Goal: Contribute content

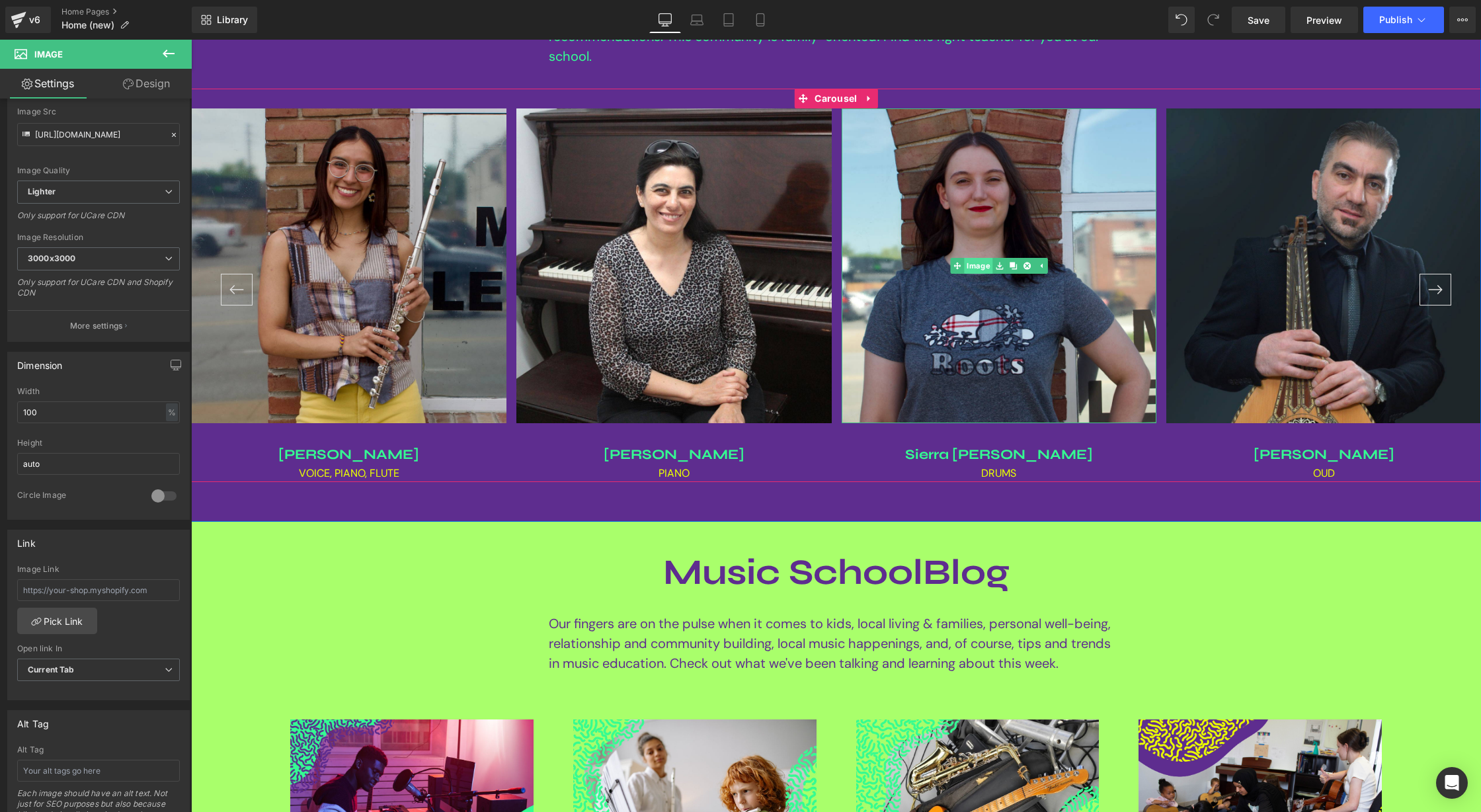
click at [984, 263] on span "Image" at bounding box center [978, 266] width 28 height 16
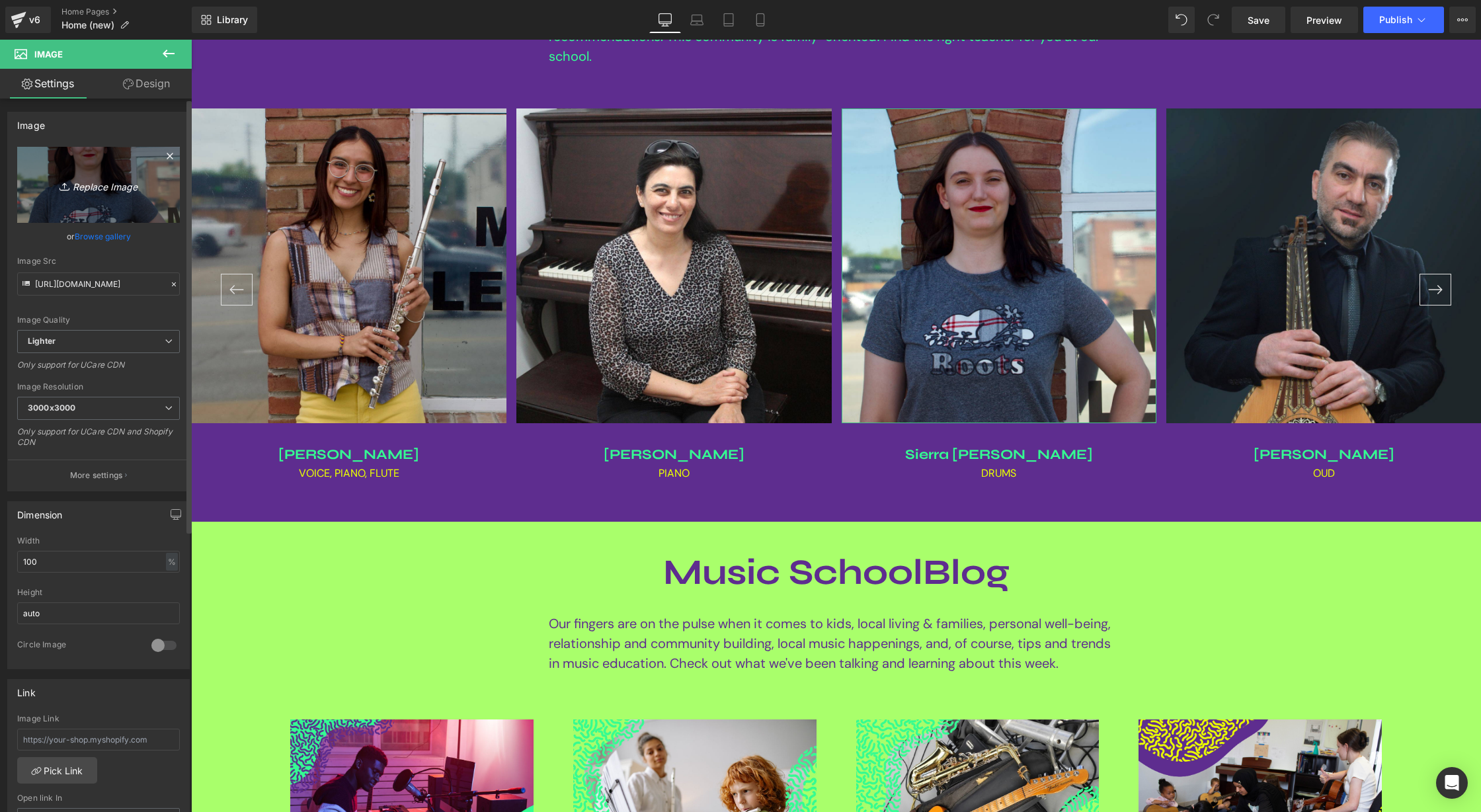
click at [79, 170] on link "Replace Image" at bounding box center [99, 184] width 163 height 76
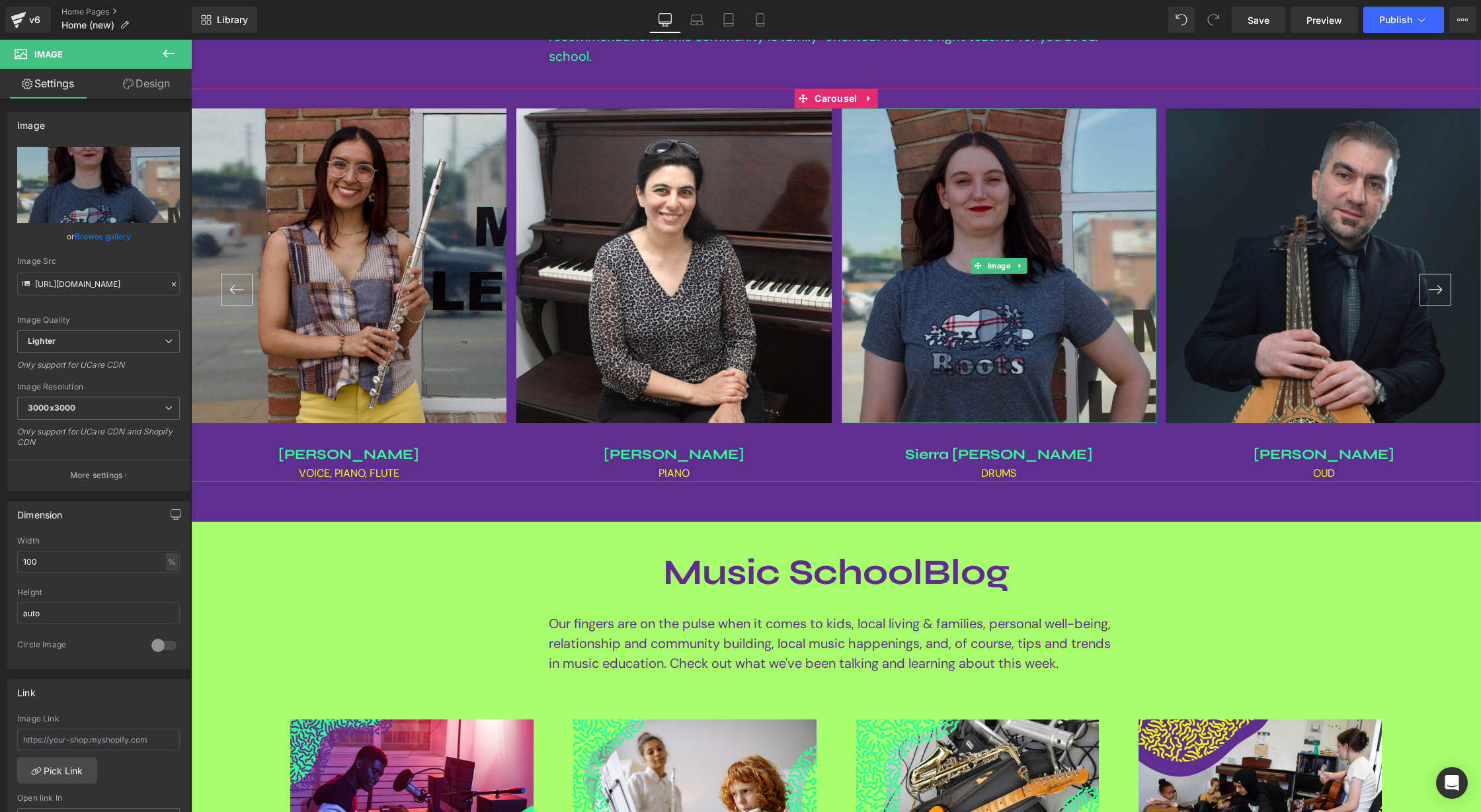
click at [1005, 285] on img at bounding box center [999, 266] width 315 height 315
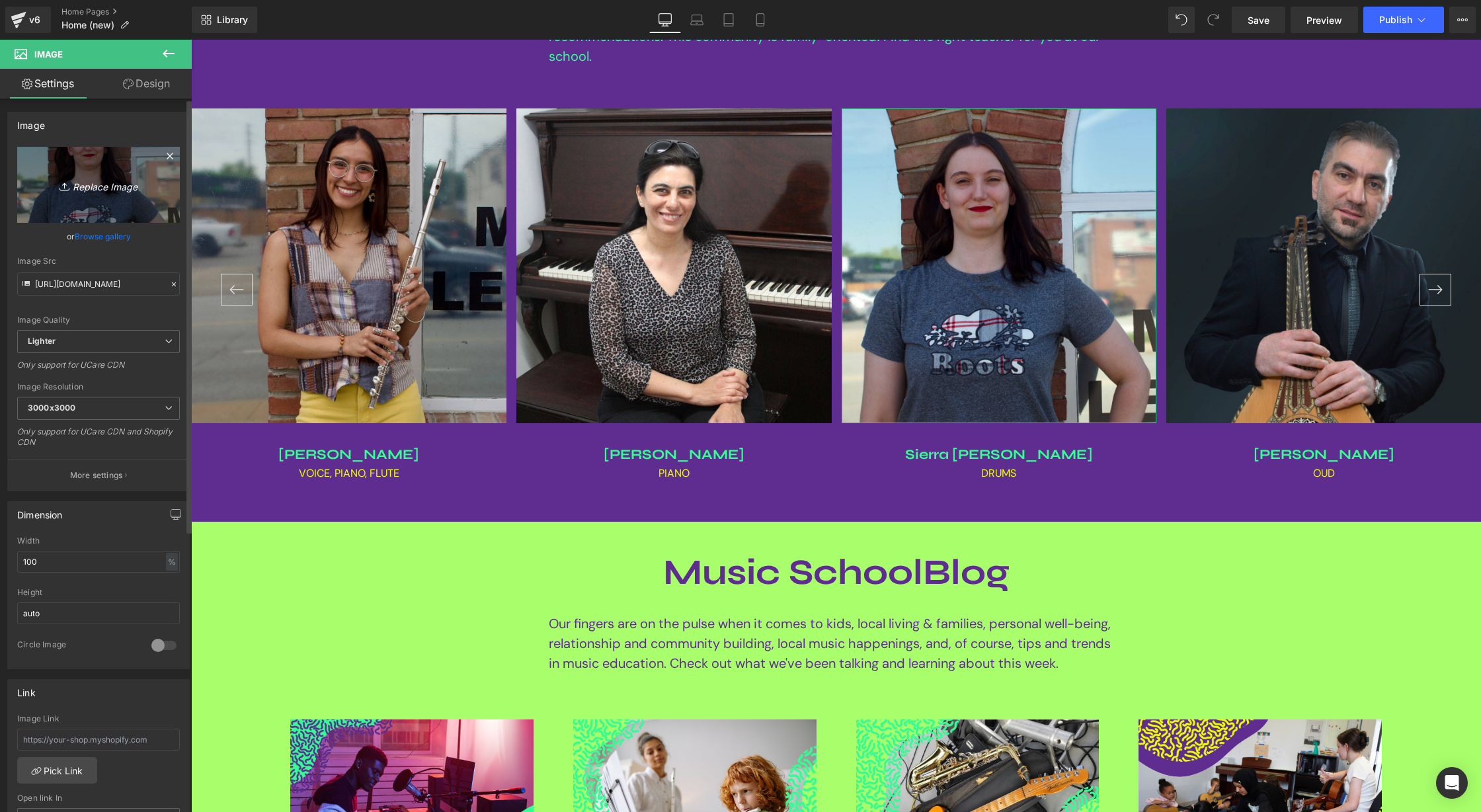
click at [89, 186] on icon "Replace Image" at bounding box center [98, 185] width 106 height 17
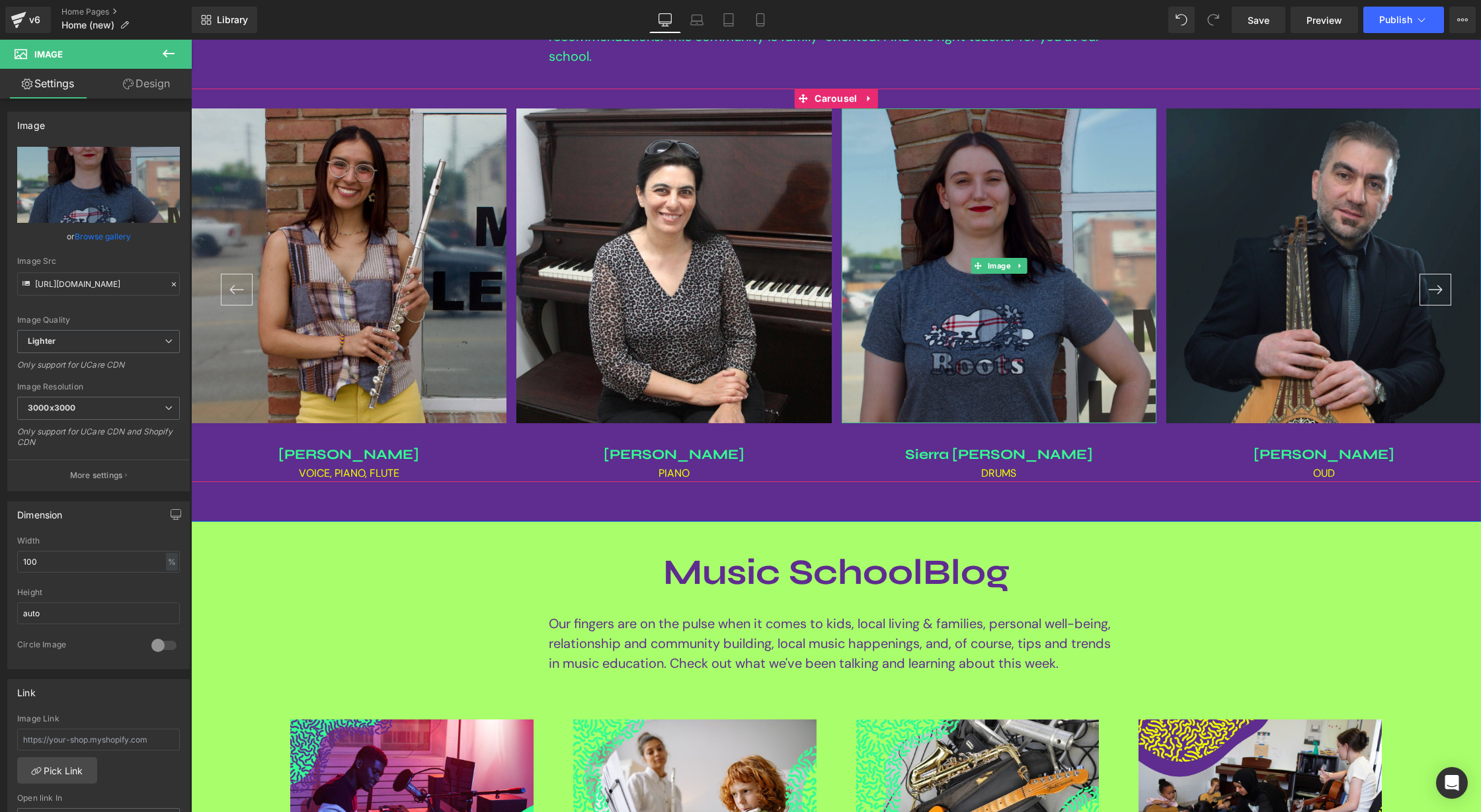
click at [980, 216] on img at bounding box center [999, 266] width 315 height 315
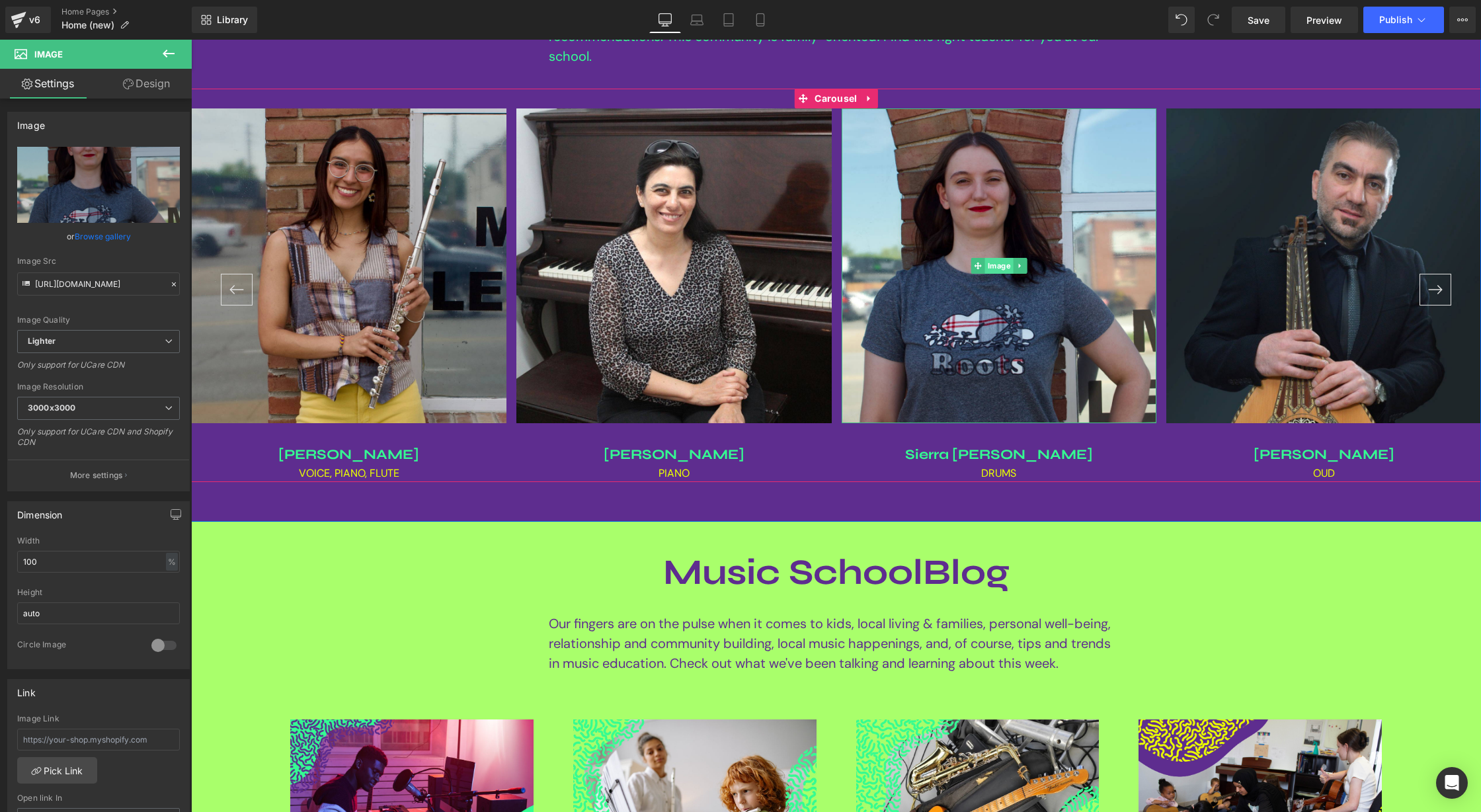
click at [1008, 267] on span "Image" at bounding box center [998, 266] width 28 height 16
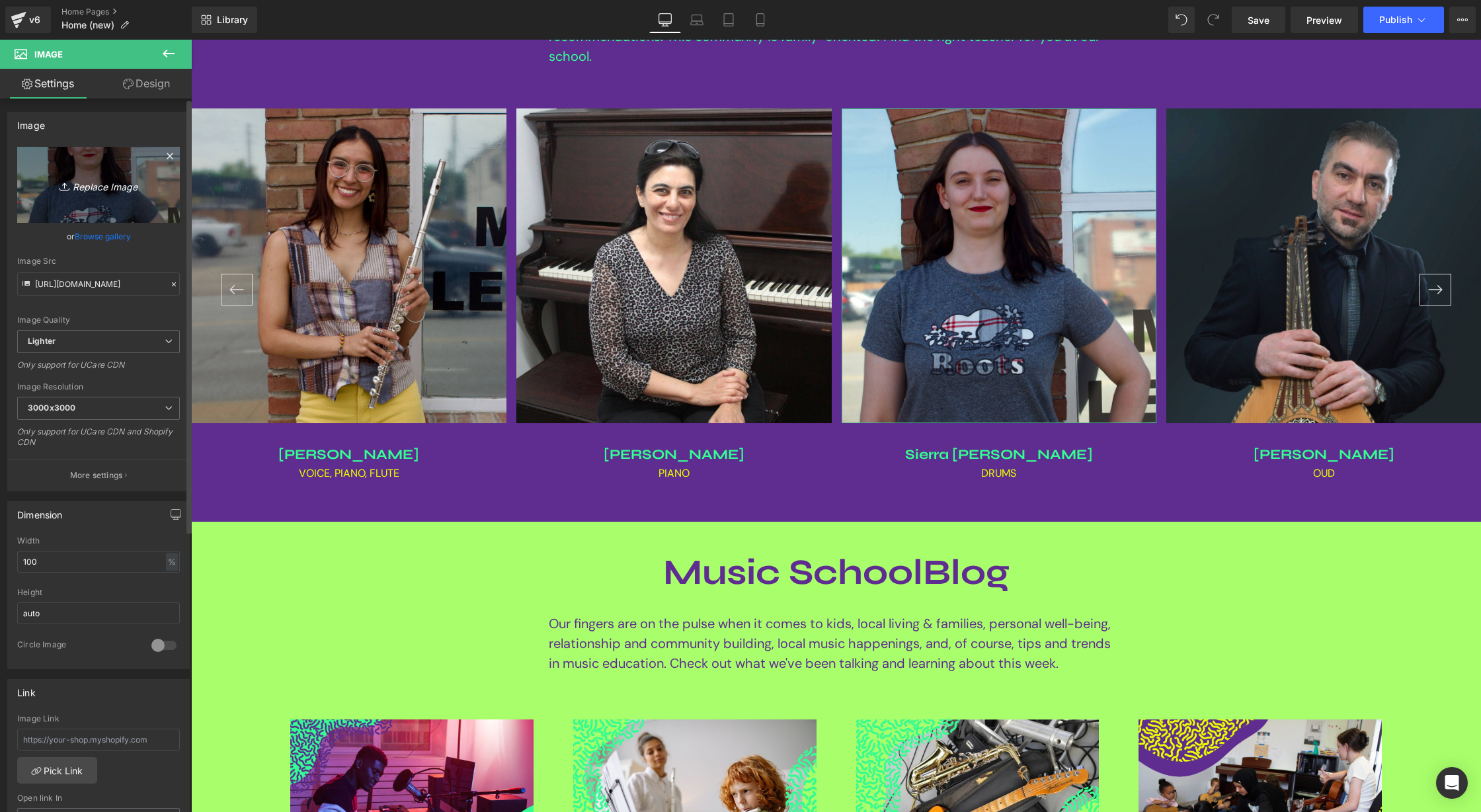
click at [111, 188] on icon "Replace Image" at bounding box center [98, 185] width 106 height 17
type input "C:\fakepath\[PERSON_NAME] square.jpg"
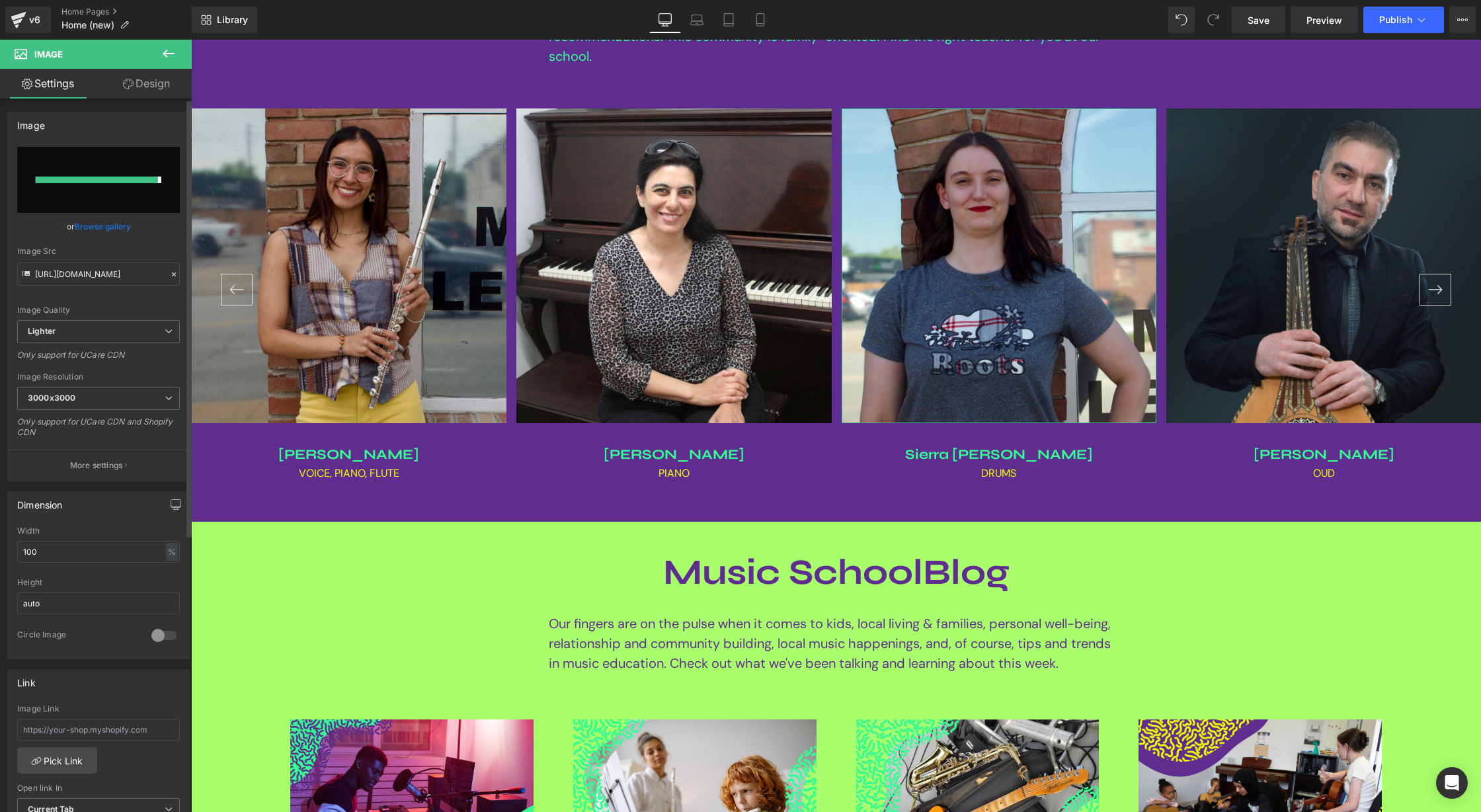
type input "[URL][DOMAIN_NAME][PERSON_NAME]"
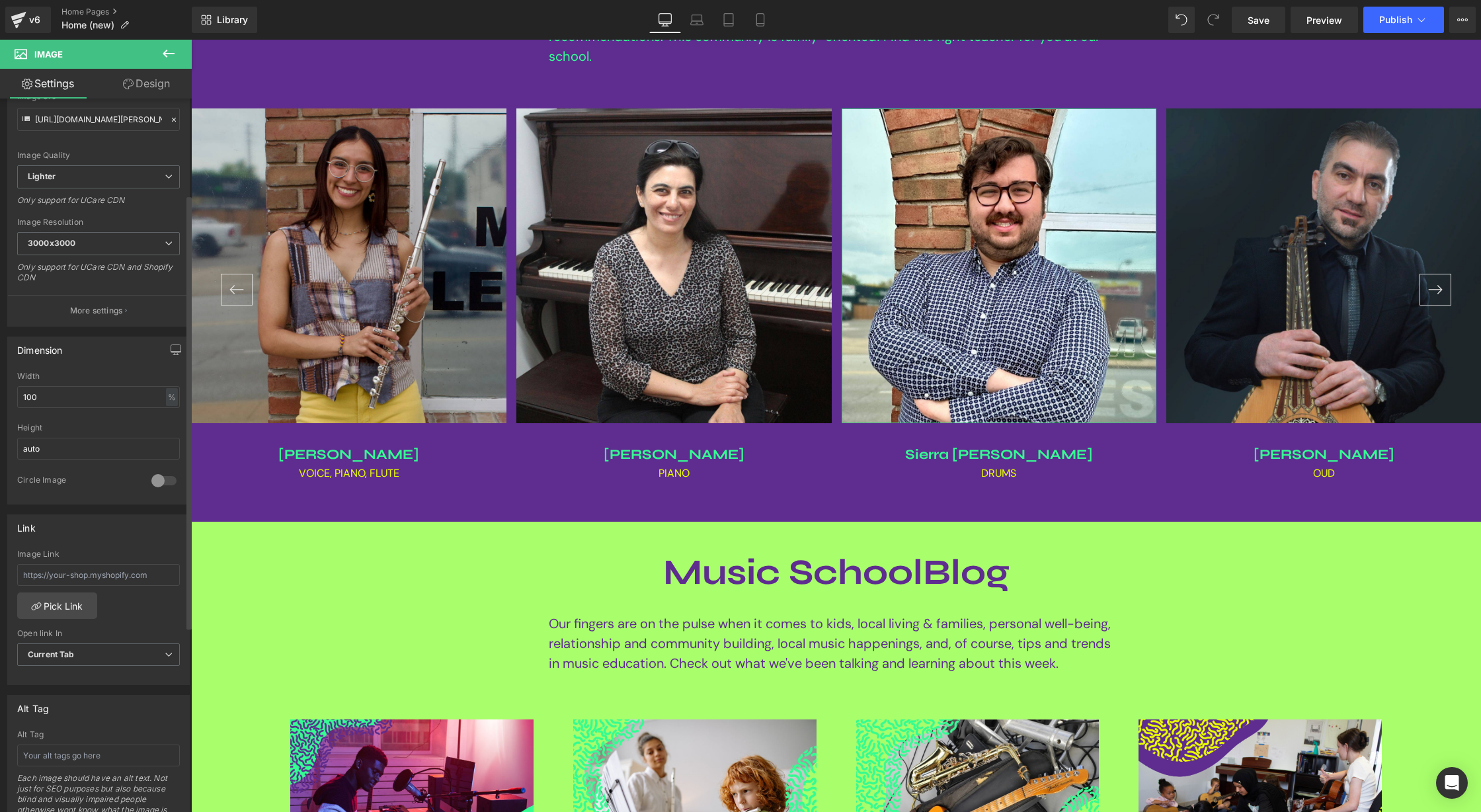
scroll to position [177, 0]
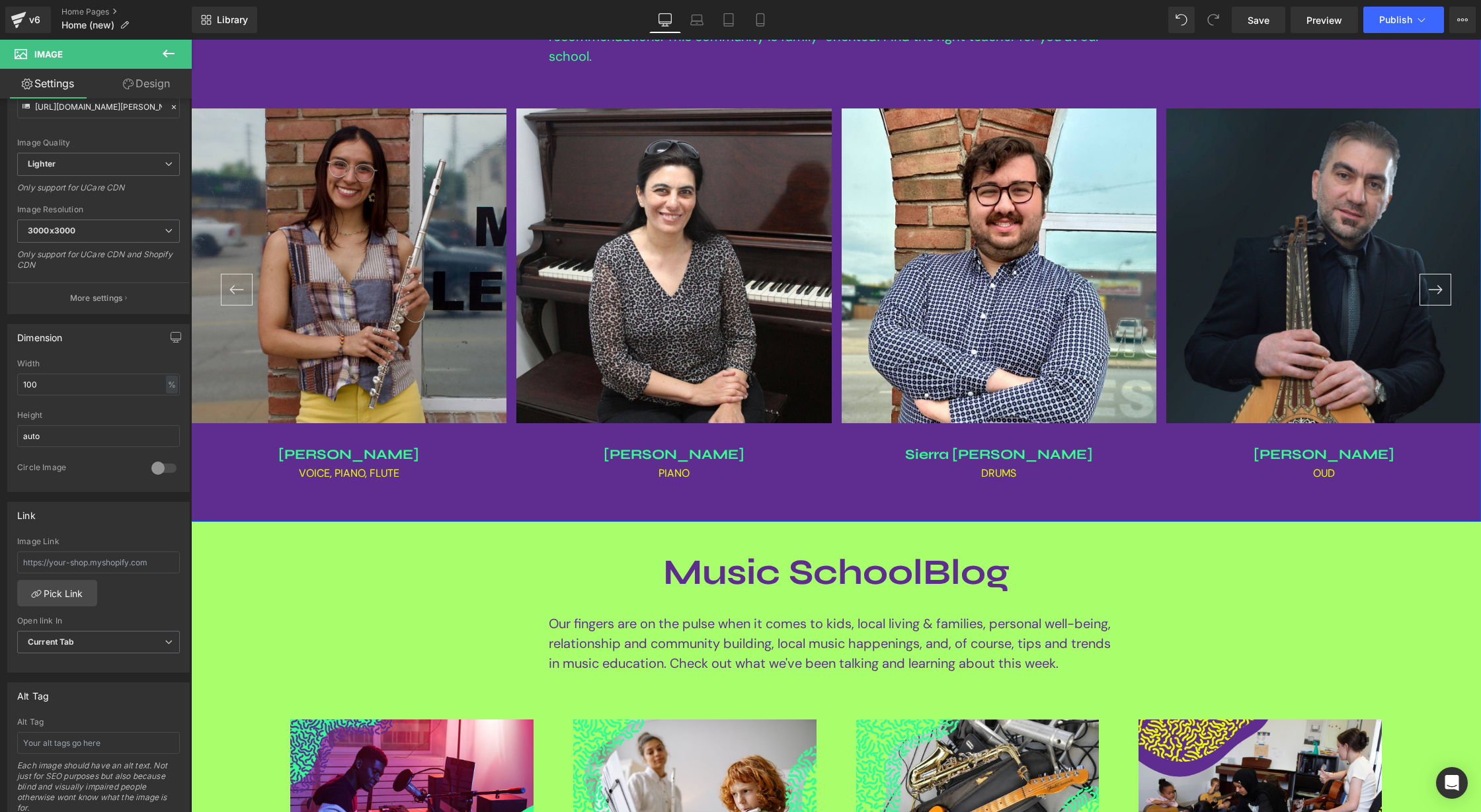
click at [1030, 452] on b "Sierra [PERSON_NAME]" at bounding box center [998, 454] width 188 height 17
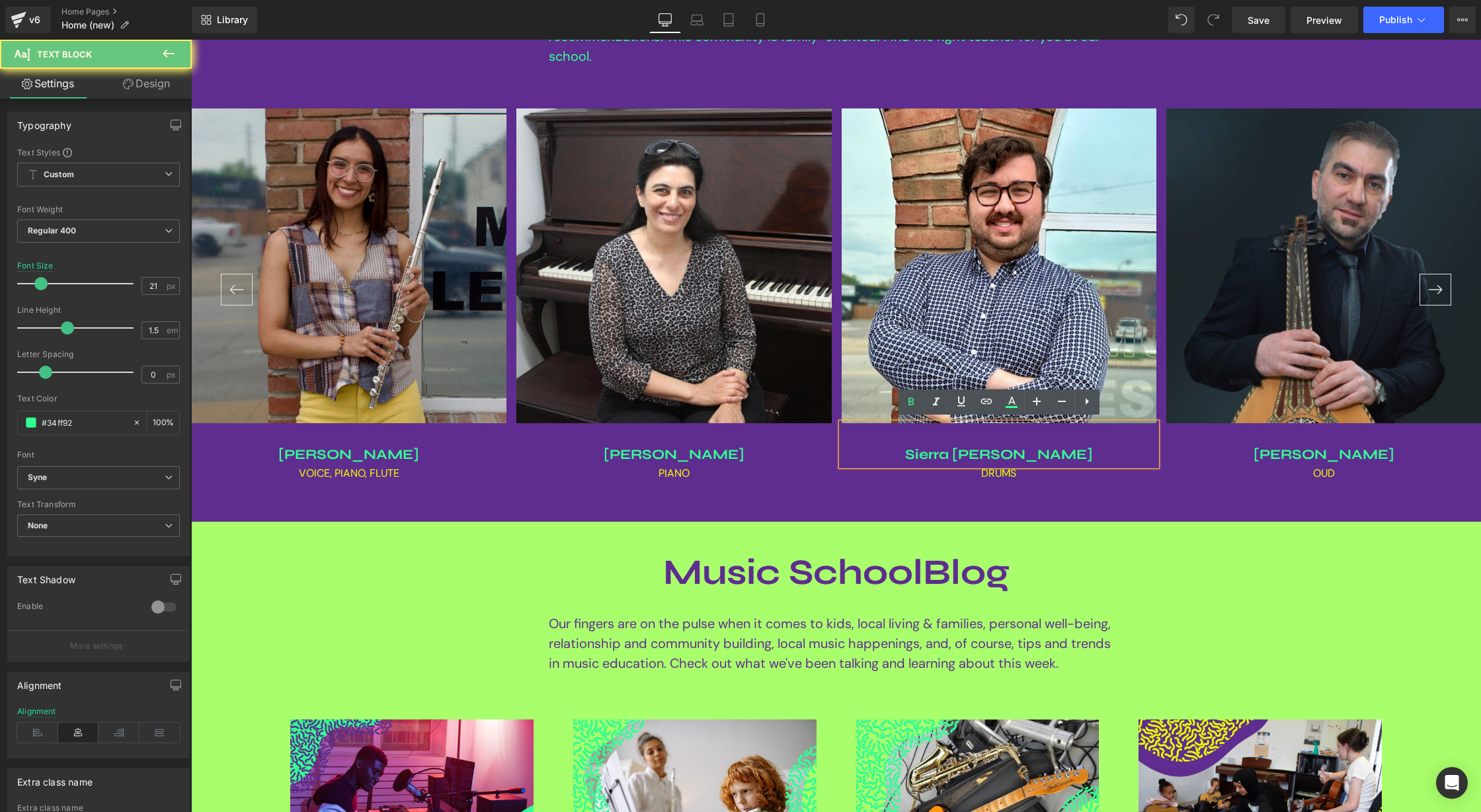
scroll to position [1487, 0]
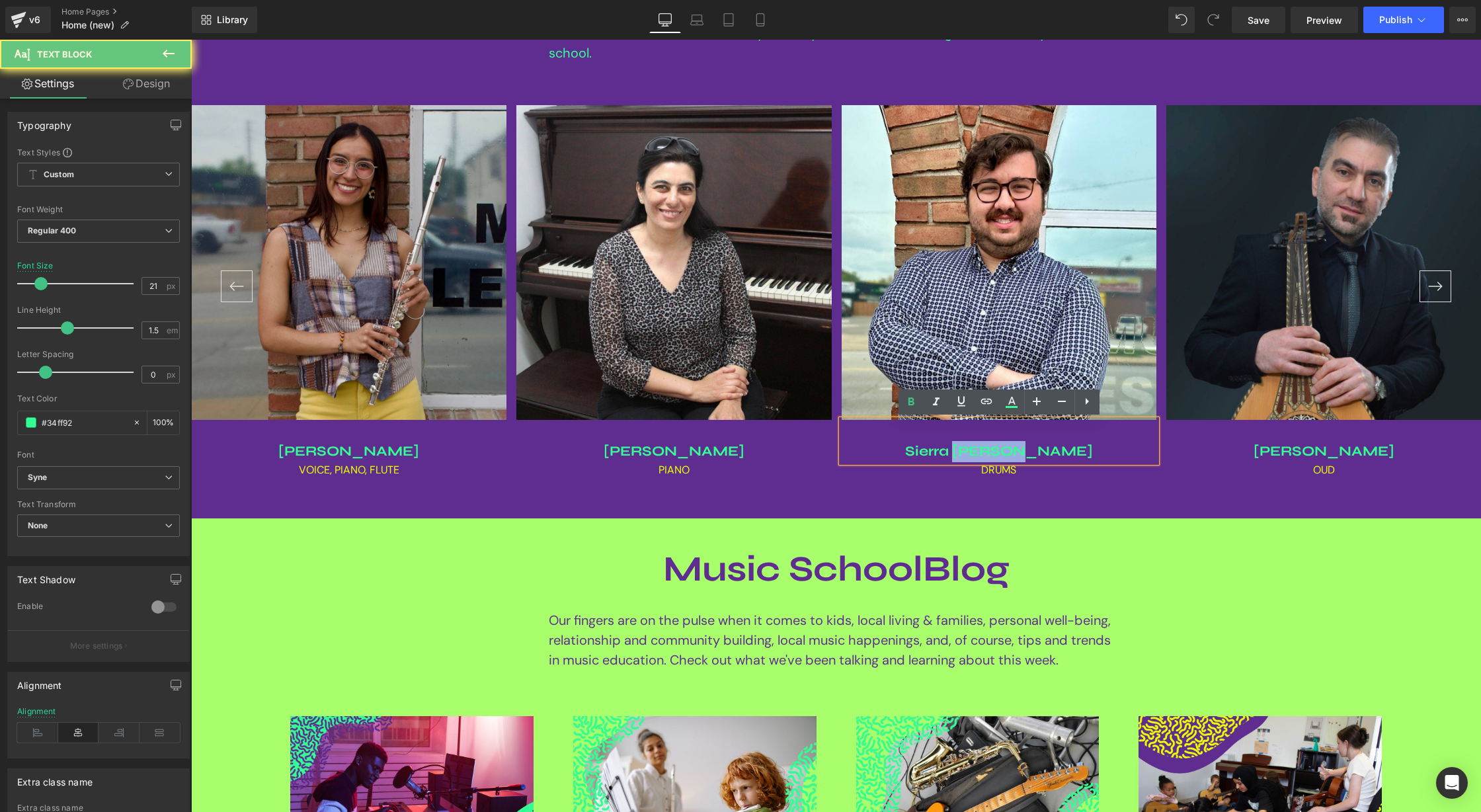
click at [1030, 452] on b "Sierra [PERSON_NAME]" at bounding box center [998, 451] width 188 height 17
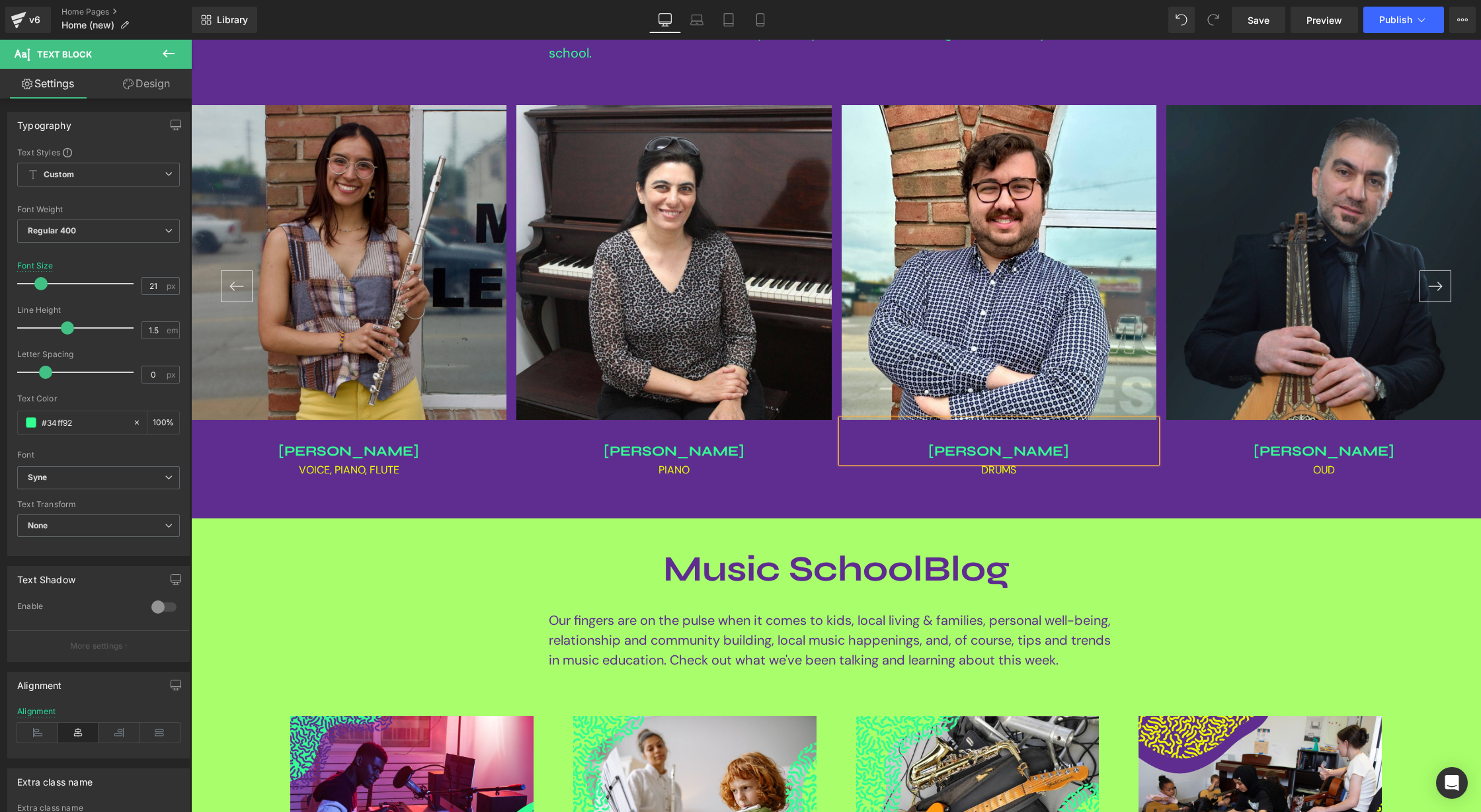
click at [1154, 495] on div "private music lessons Heading Hero Banner KINDERGARTEN music classes Heading He…" at bounding box center [836, 69] width 1290 height 898
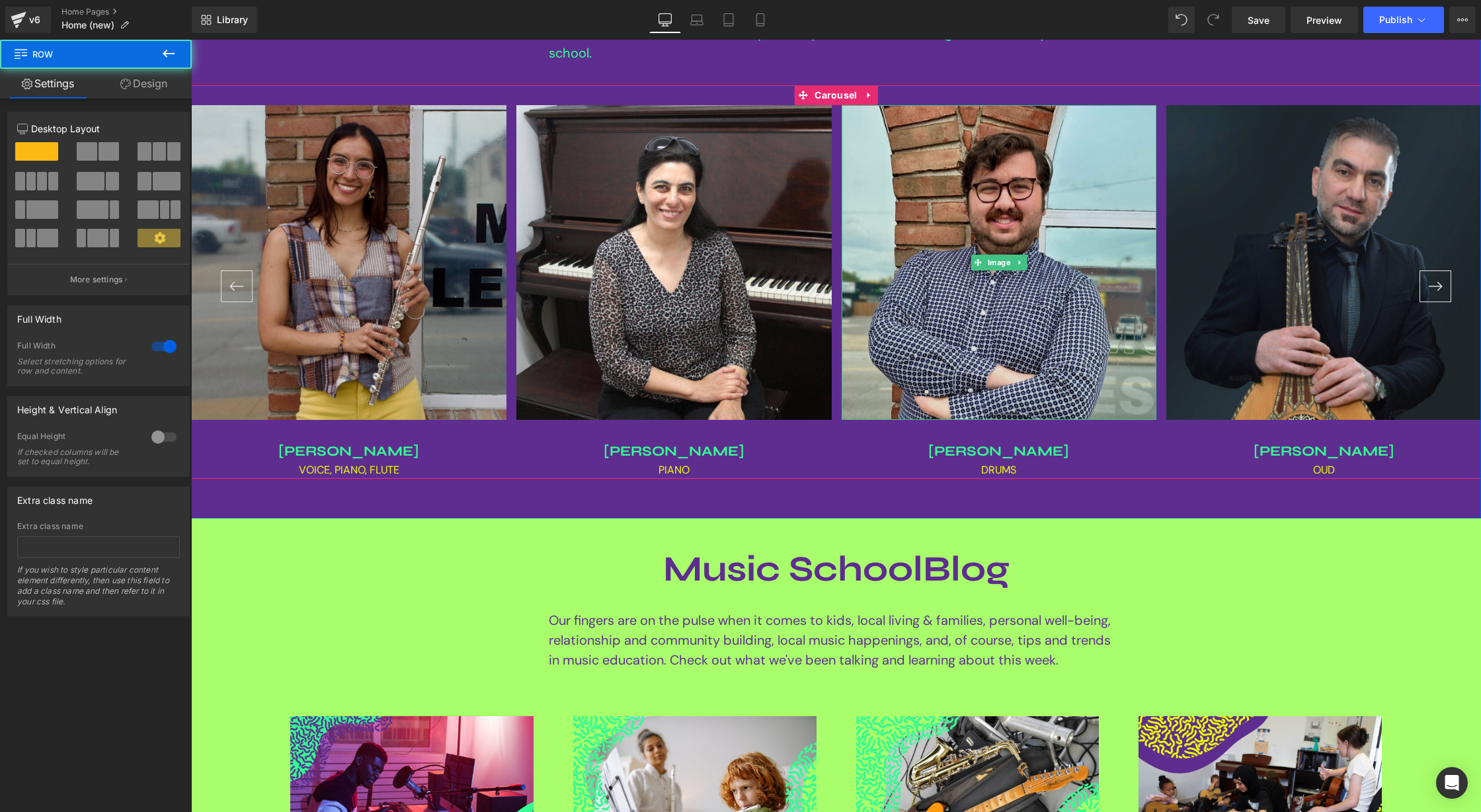
click at [970, 201] on img at bounding box center [999, 262] width 315 height 315
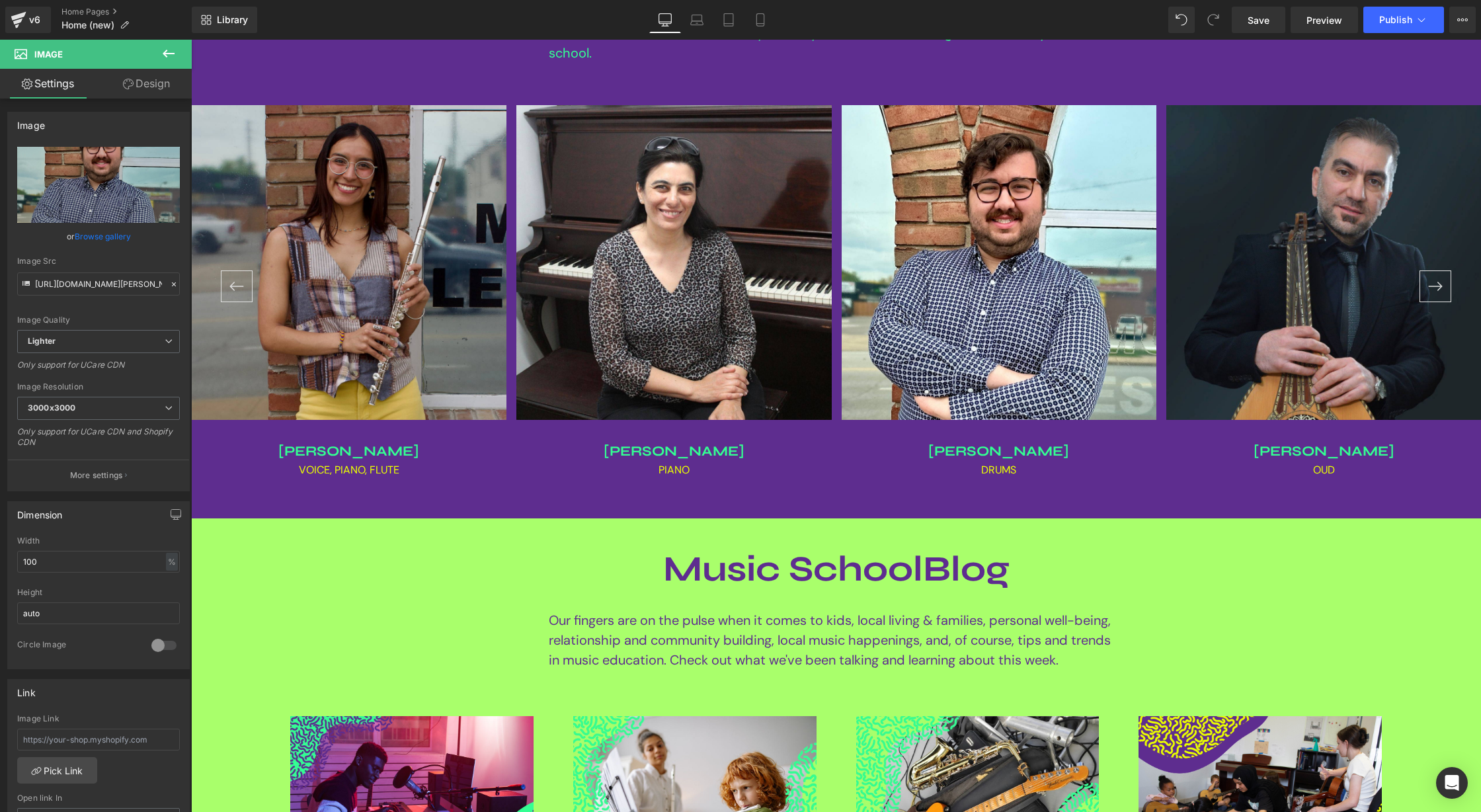
click at [1232, 18] on div "Save Preview Publish Scheduled View Live Page View with current Template Save T…" at bounding box center [1353, 19] width 255 height 26
click at [1246, 20] on link "Save" at bounding box center [1258, 19] width 54 height 26
click at [1405, 15] on span "Publish" at bounding box center [1395, 20] width 33 height 11
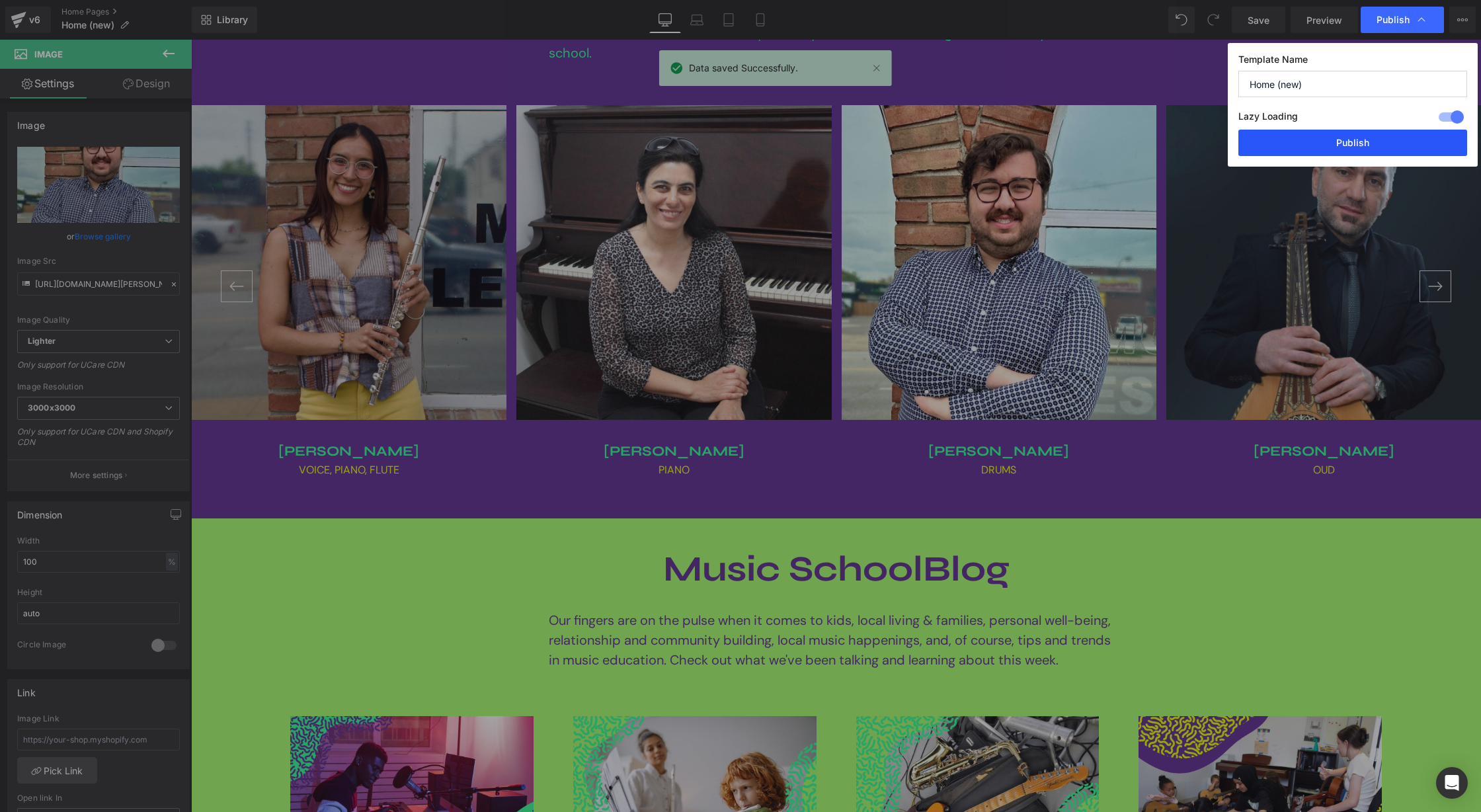
drag, startPoint x: 1367, startPoint y: 144, endPoint x: 1033, endPoint y: 177, distance: 335.6
click at [1367, 144] on button "Publish" at bounding box center [1353, 143] width 229 height 26
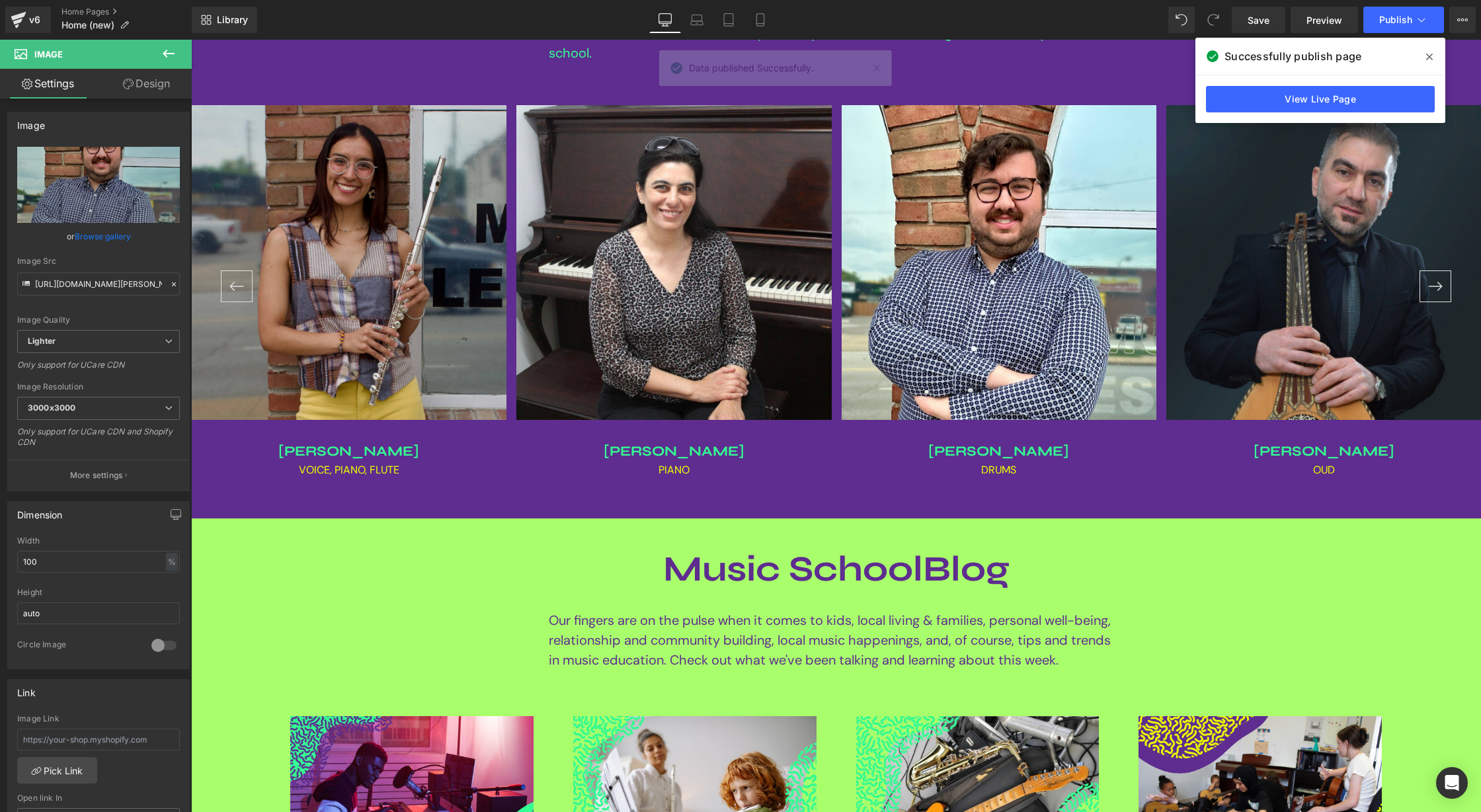
click at [1432, 58] on icon at bounding box center [1429, 57] width 7 height 11
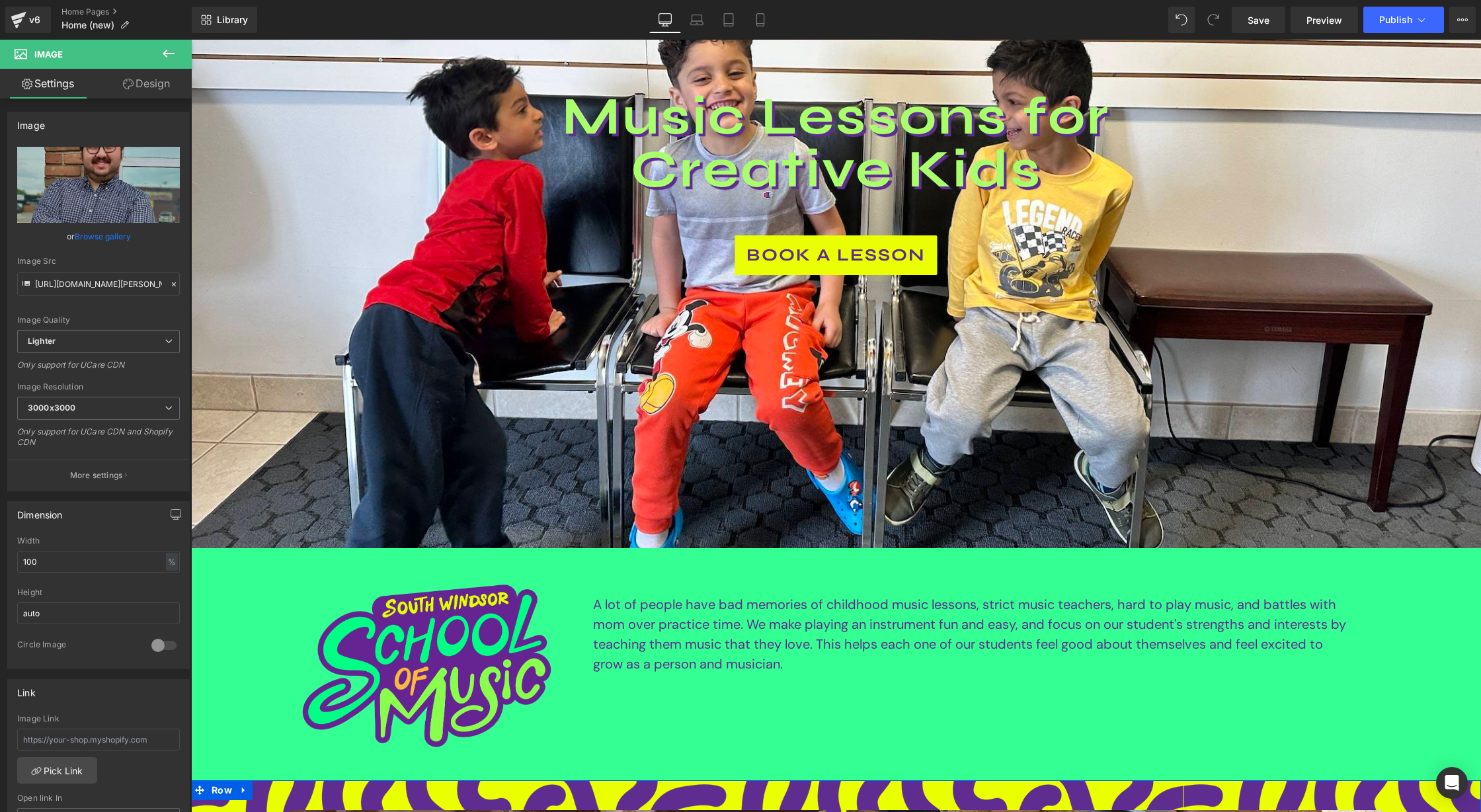
scroll to position [0, 0]
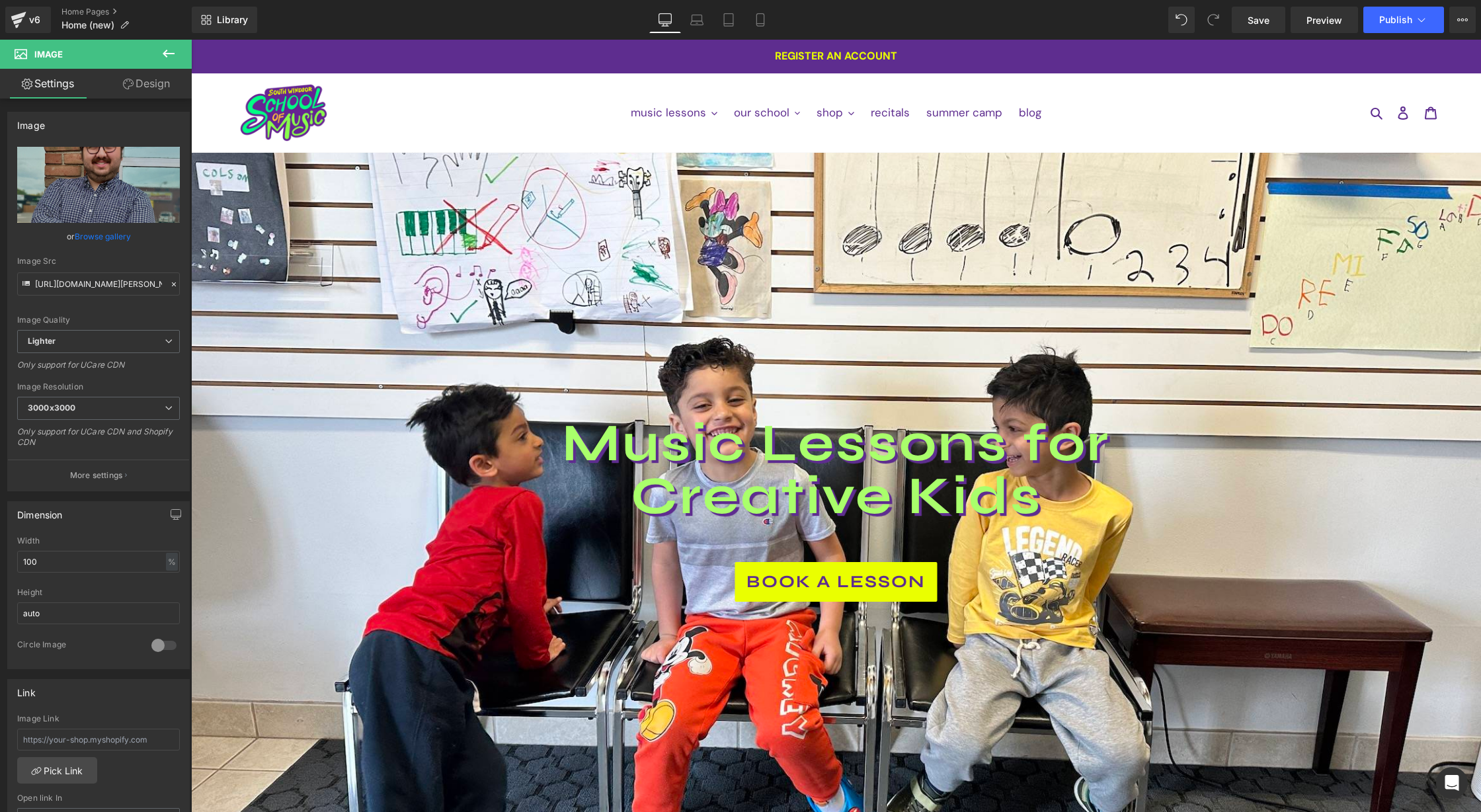
click at [169, 52] on icon at bounding box center [169, 54] width 16 height 16
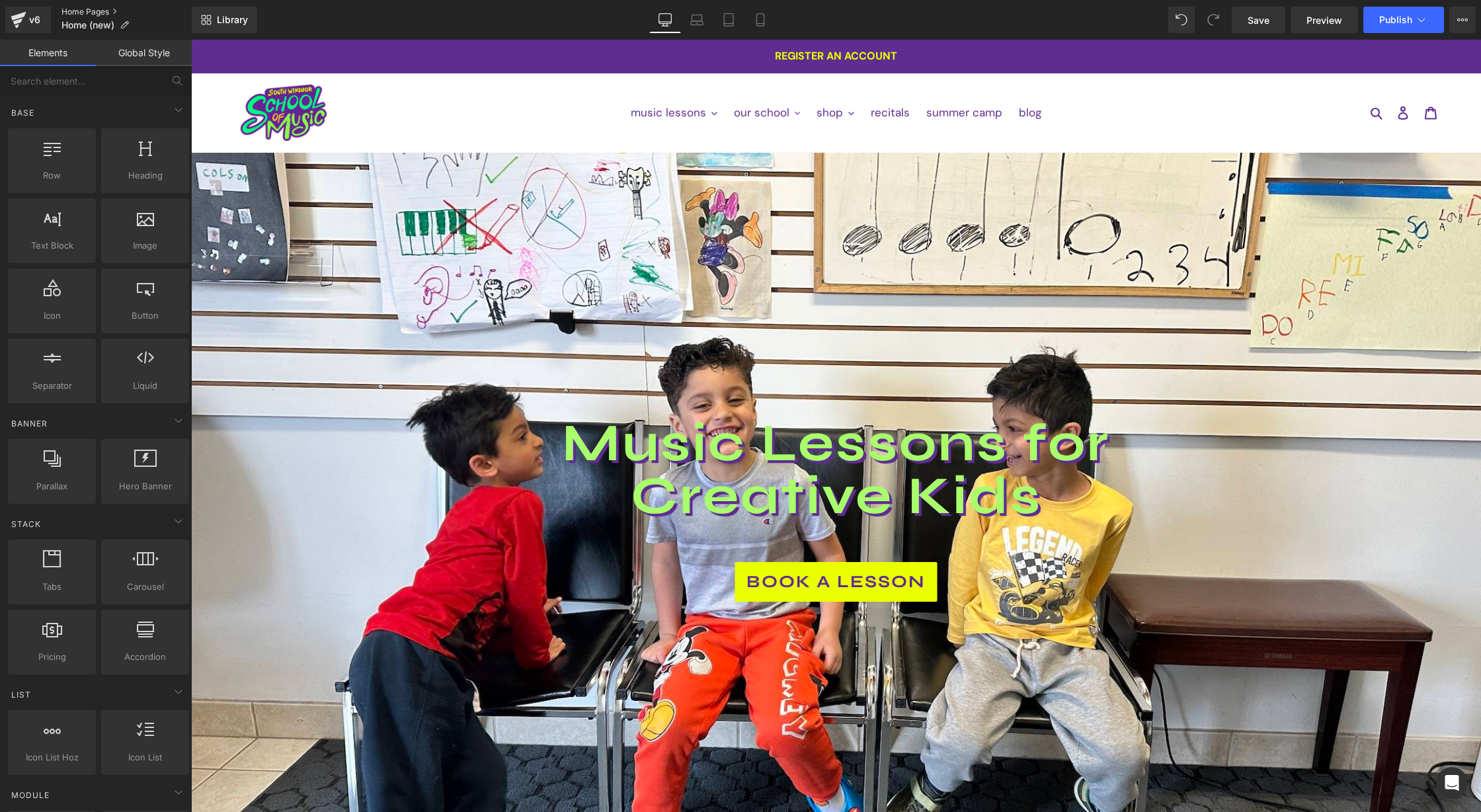
click at [80, 10] on link "Home Pages" at bounding box center [126, 12] width 130 height 11
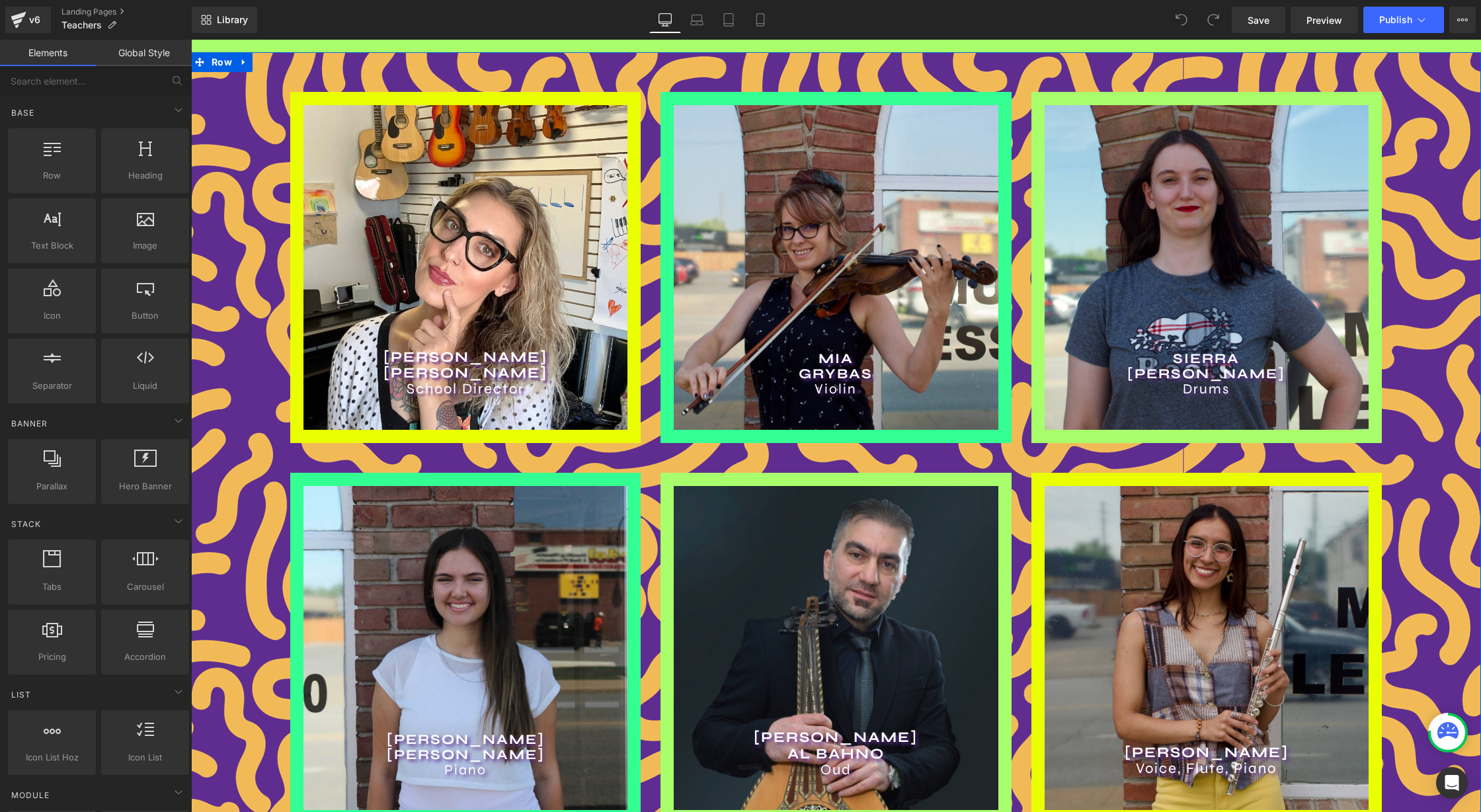
scroll to position [207, 0]
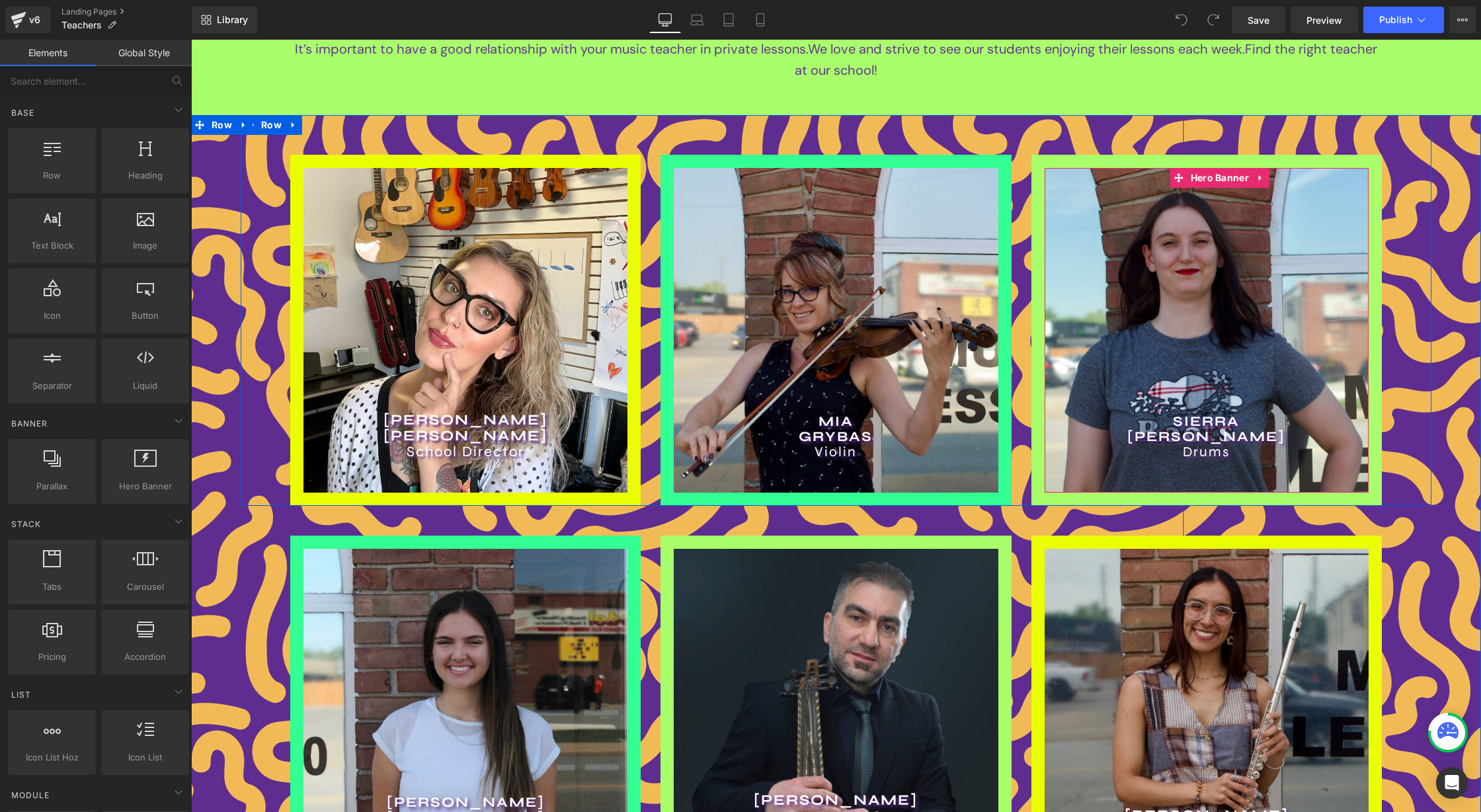
click at [1237, 241] on div "SIERRA SANTORO Drums Heading" at bounding box center [1207, 330] width 324 height 324
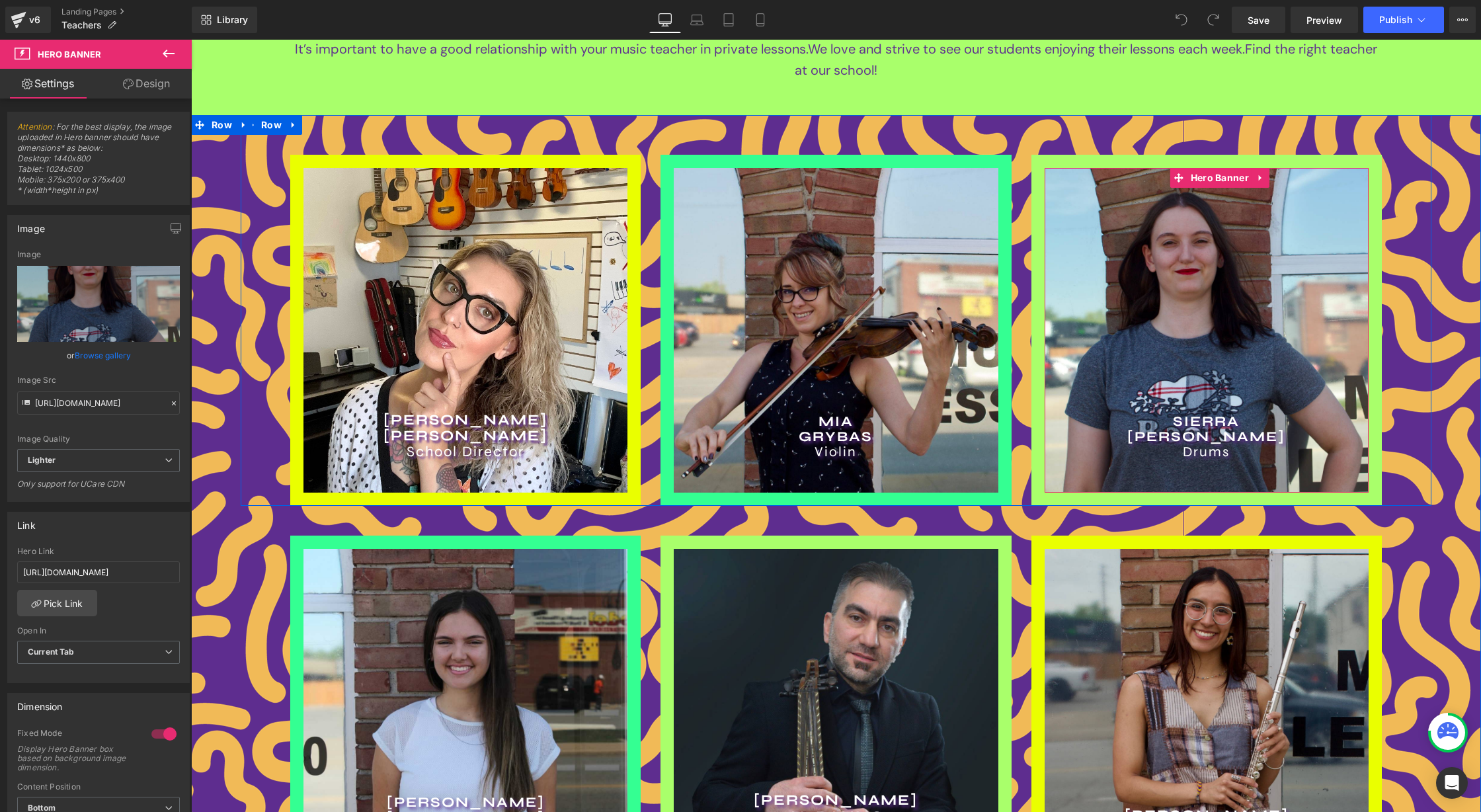
click at [1211, 423] on h2 "SIERRA" at bounding box center [1207, 421] width 324 height 15
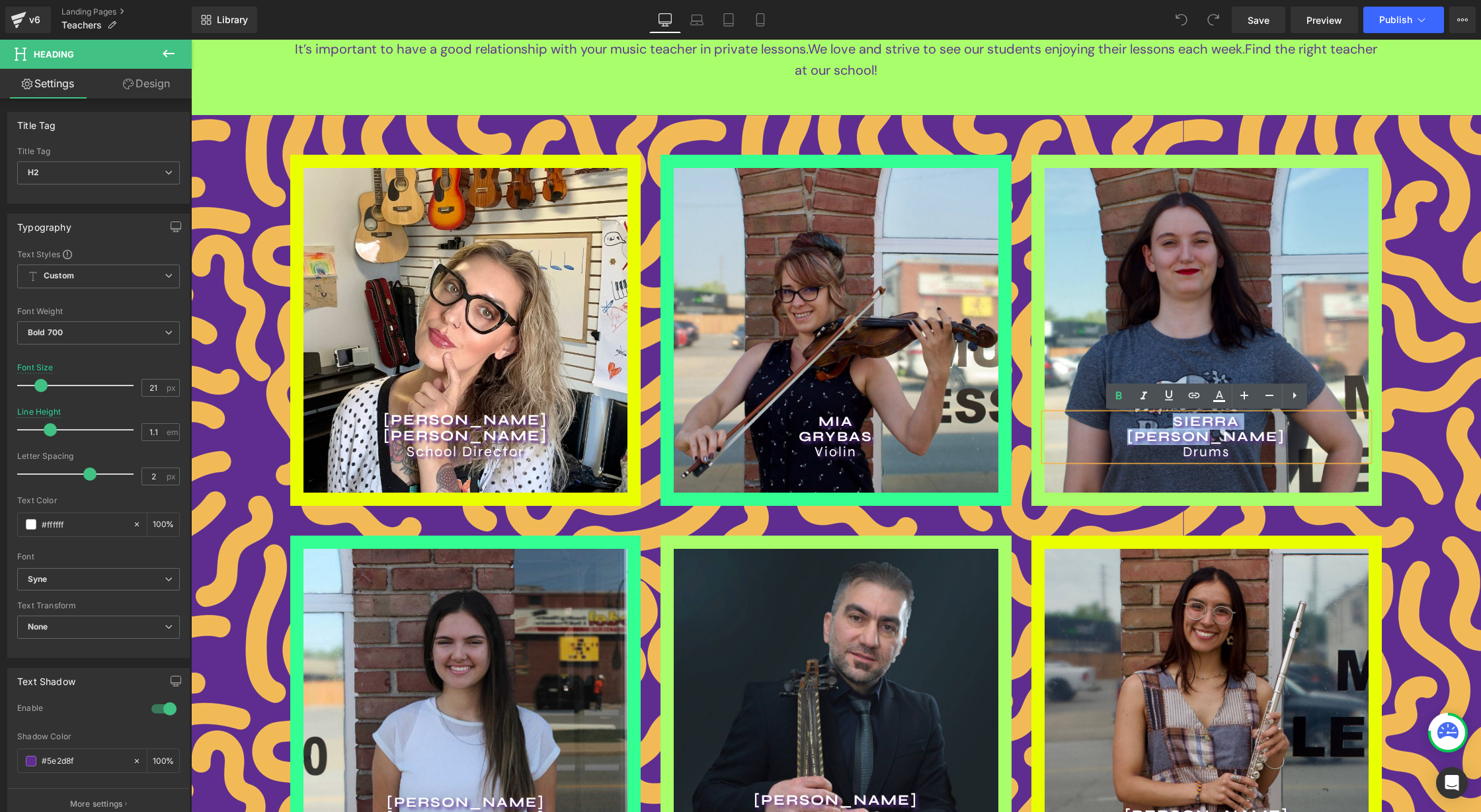
drag, startPoint x: 1252, startPoint y: 440, endPoint x: 1176, endPoint y: 420, distance: 78.6
click at [1176, 420] on div "SIERRA SANTORO Drums" at bounding box center [1207, 437] width 324 height 46
click at [1213, 292] on div "DEMETRE KALMANTIS Drums Heading" at bounding box center [1207, 330] width 324 height 324
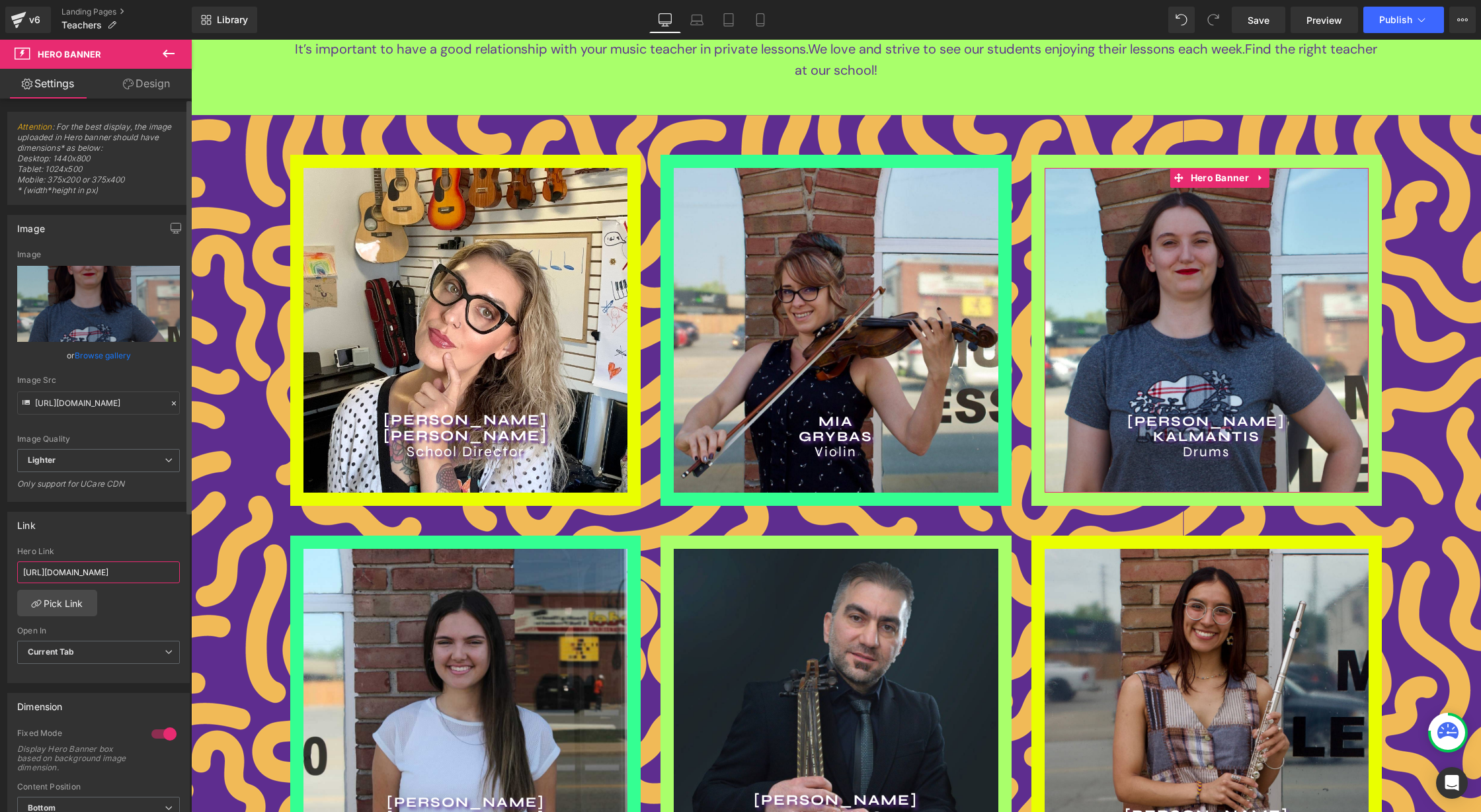
click at [88, 575] on input "https://www.southwindsorschoolofmusic.com/pages/sierra" at bounding box center [99, 572] width 163 height 22
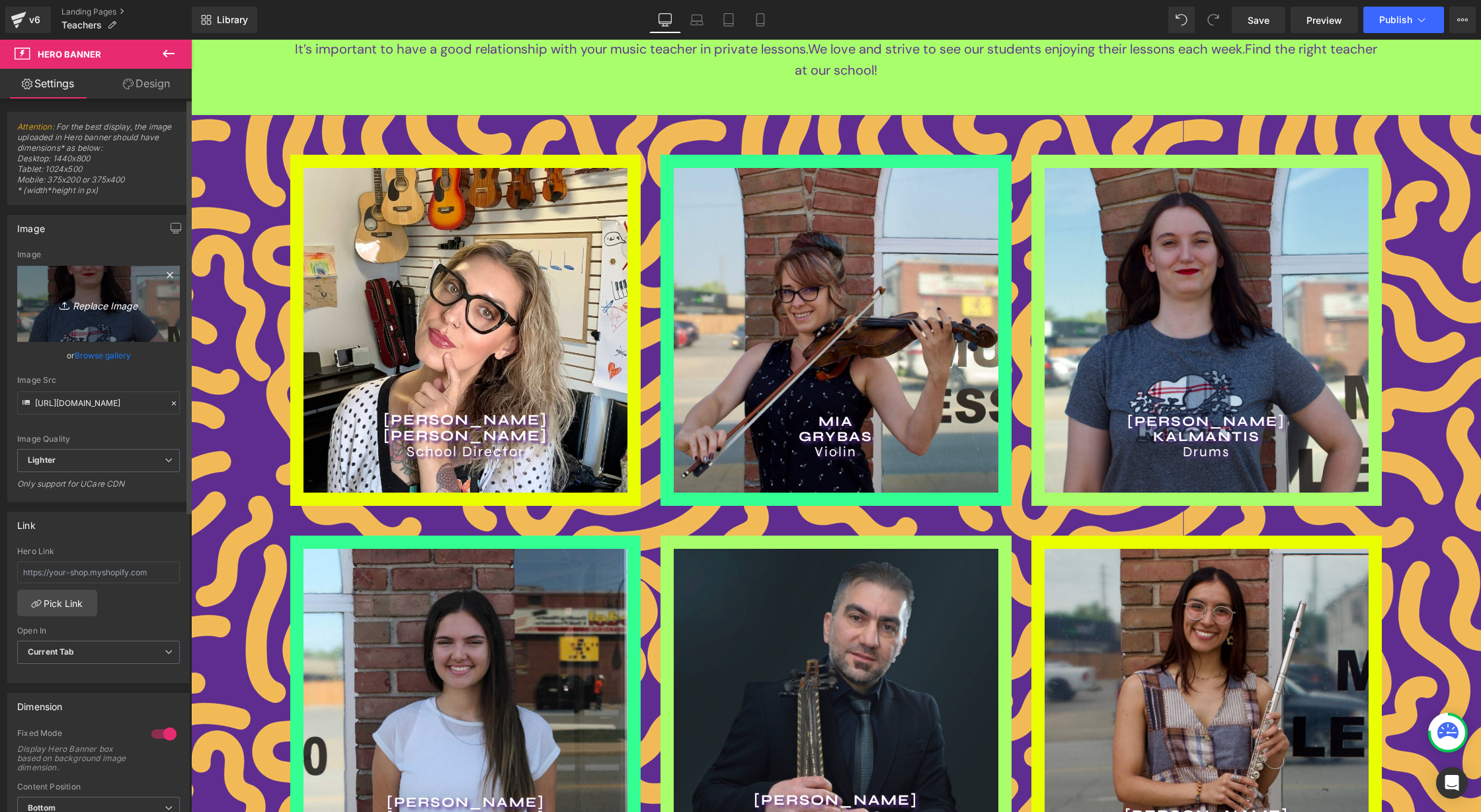
click at [113, 288] on link "Replace Image" at bounding box center [99, 303] width 163 height 76
type input "C:\fakepath\[PERSON_NAME] square.jpg"
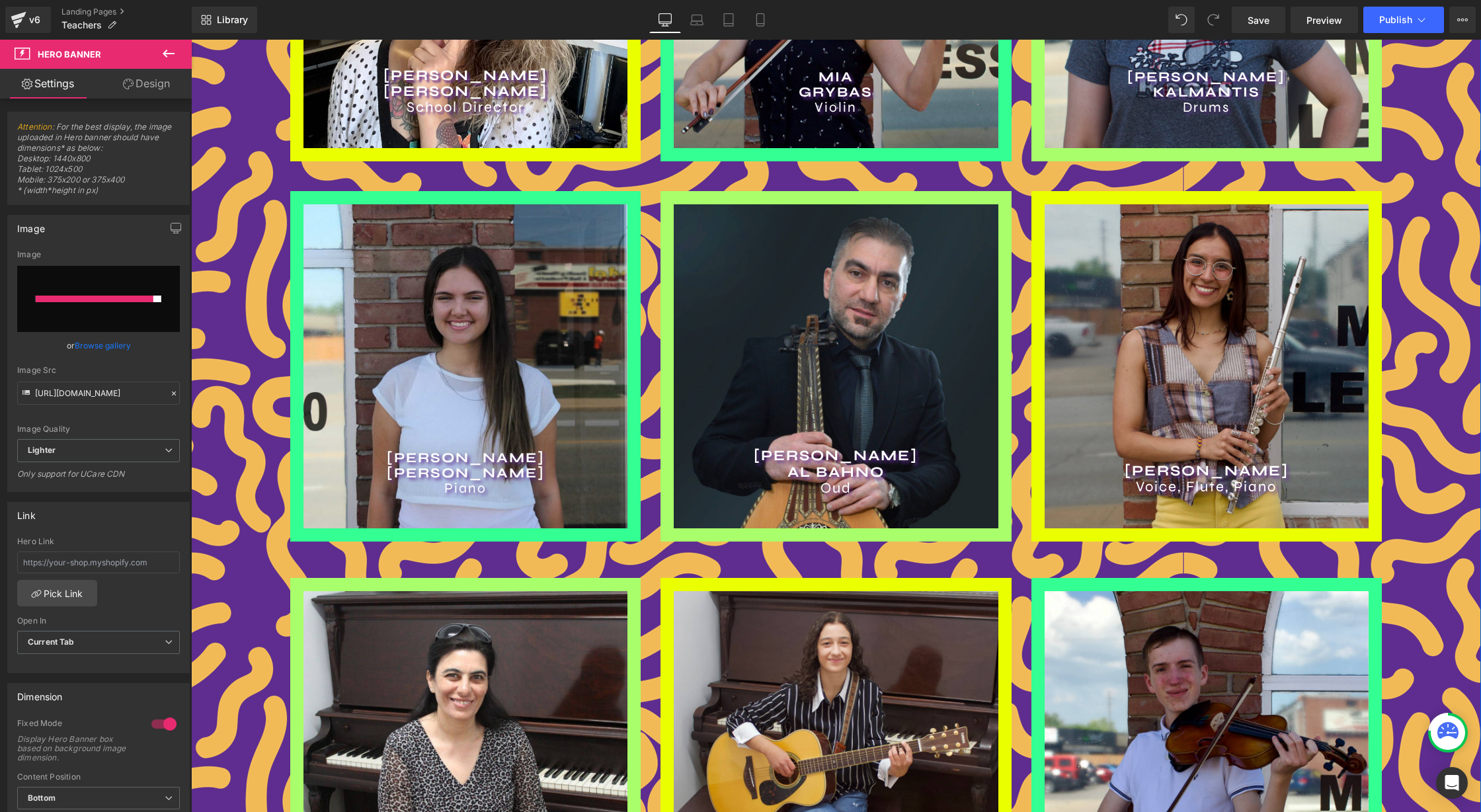
scroll to position [801, 0]
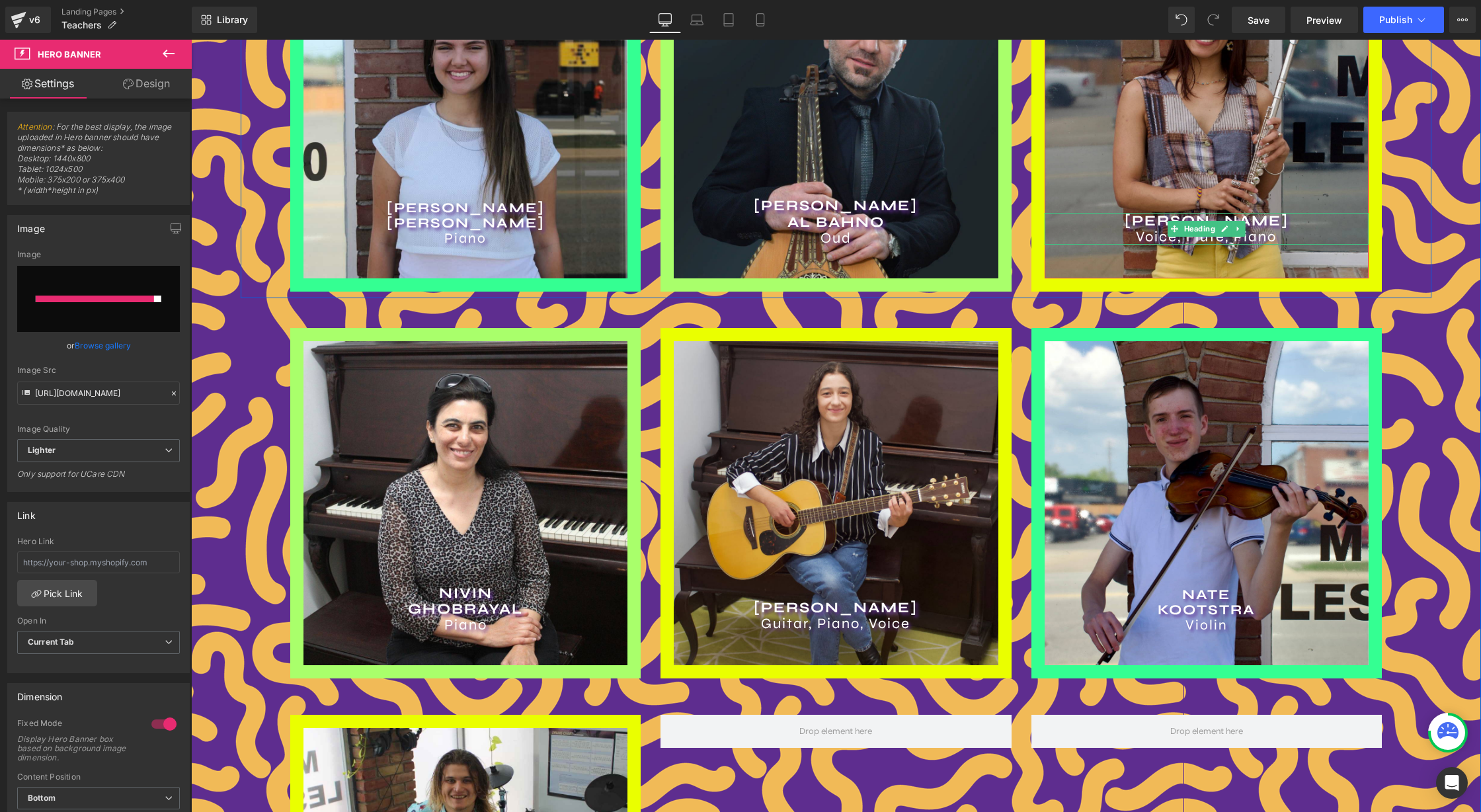
click at [1284, 219] on h2 "SCARLET COLMENARES VARGAS" at bounding box center [1207, 221] width 324 height 16
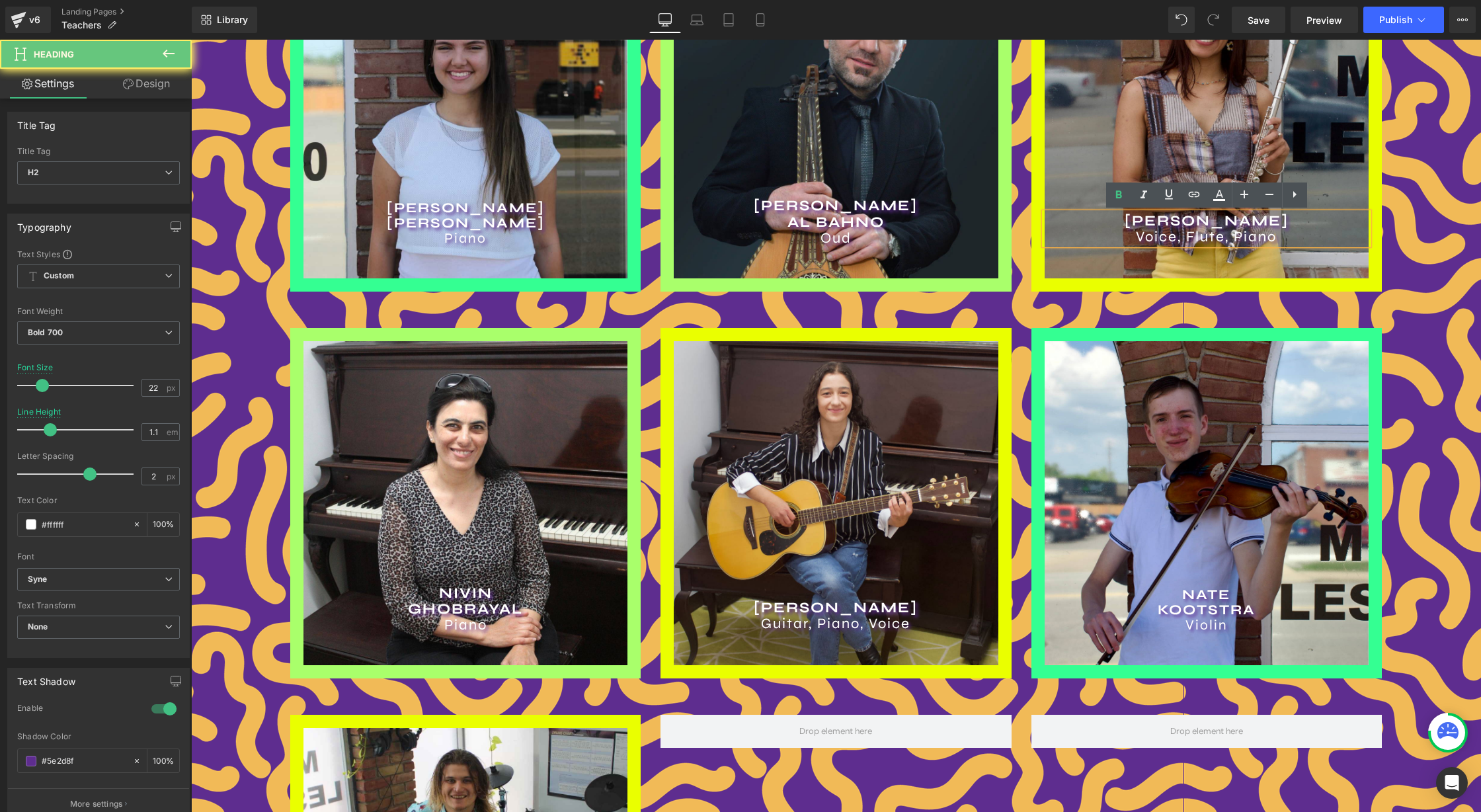
click at [1148, 218] on h2 "SCARLET COLMENARES VARGAS" at bounding box center [1207, 221] width 324 height 16
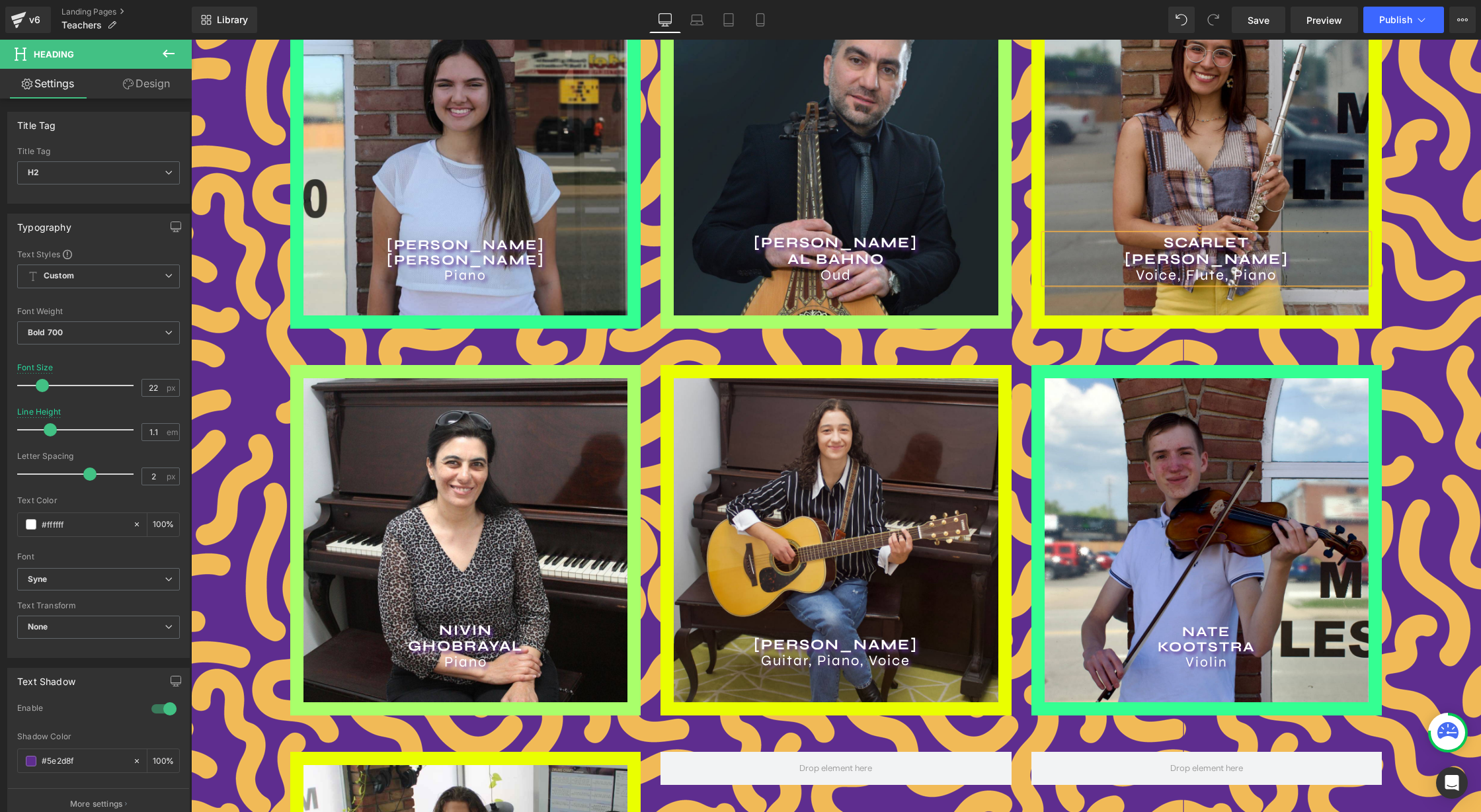
scroll to position [762, 0]
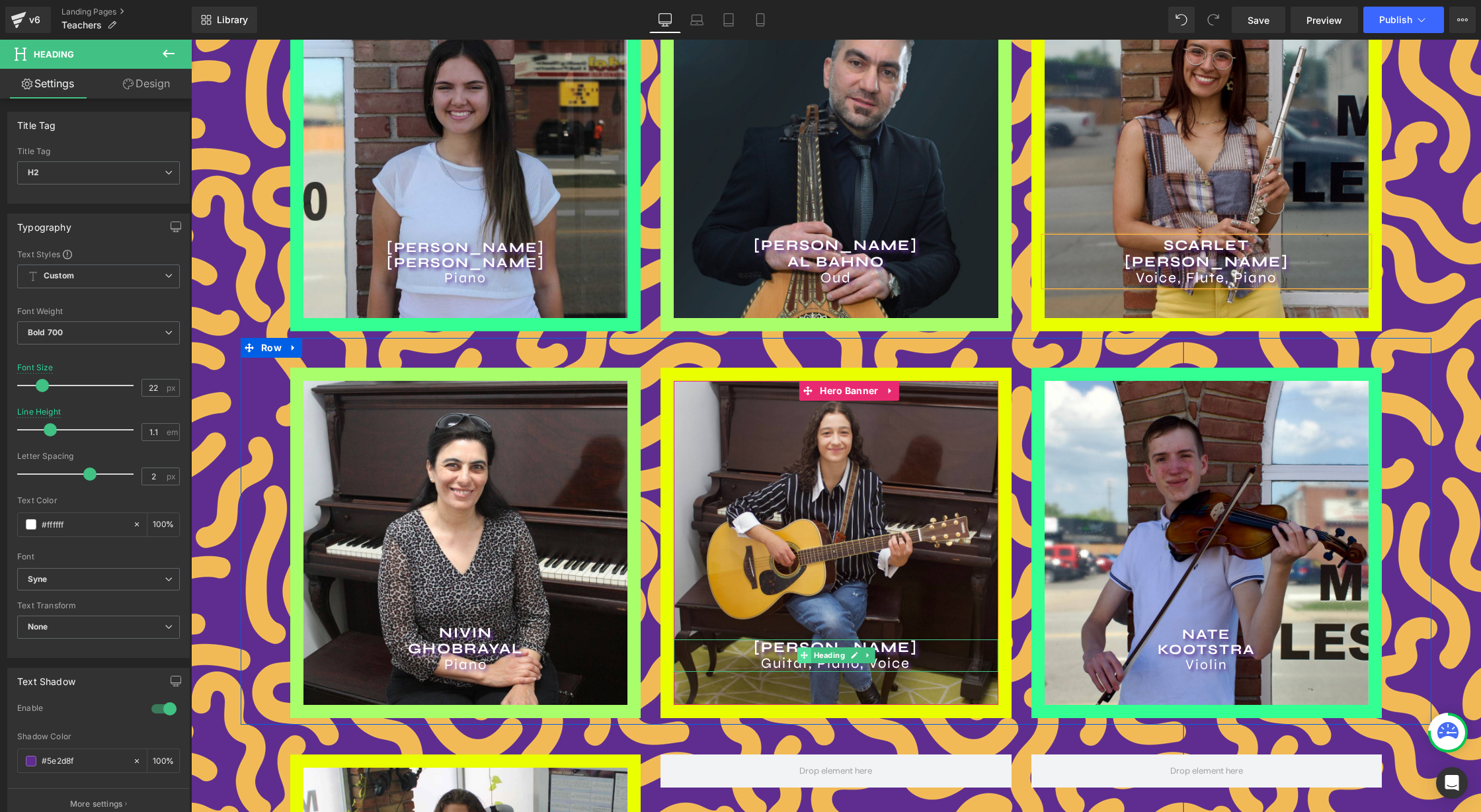
click at [807, 649] on span at bounding box center [804, 655] width 14 height 16
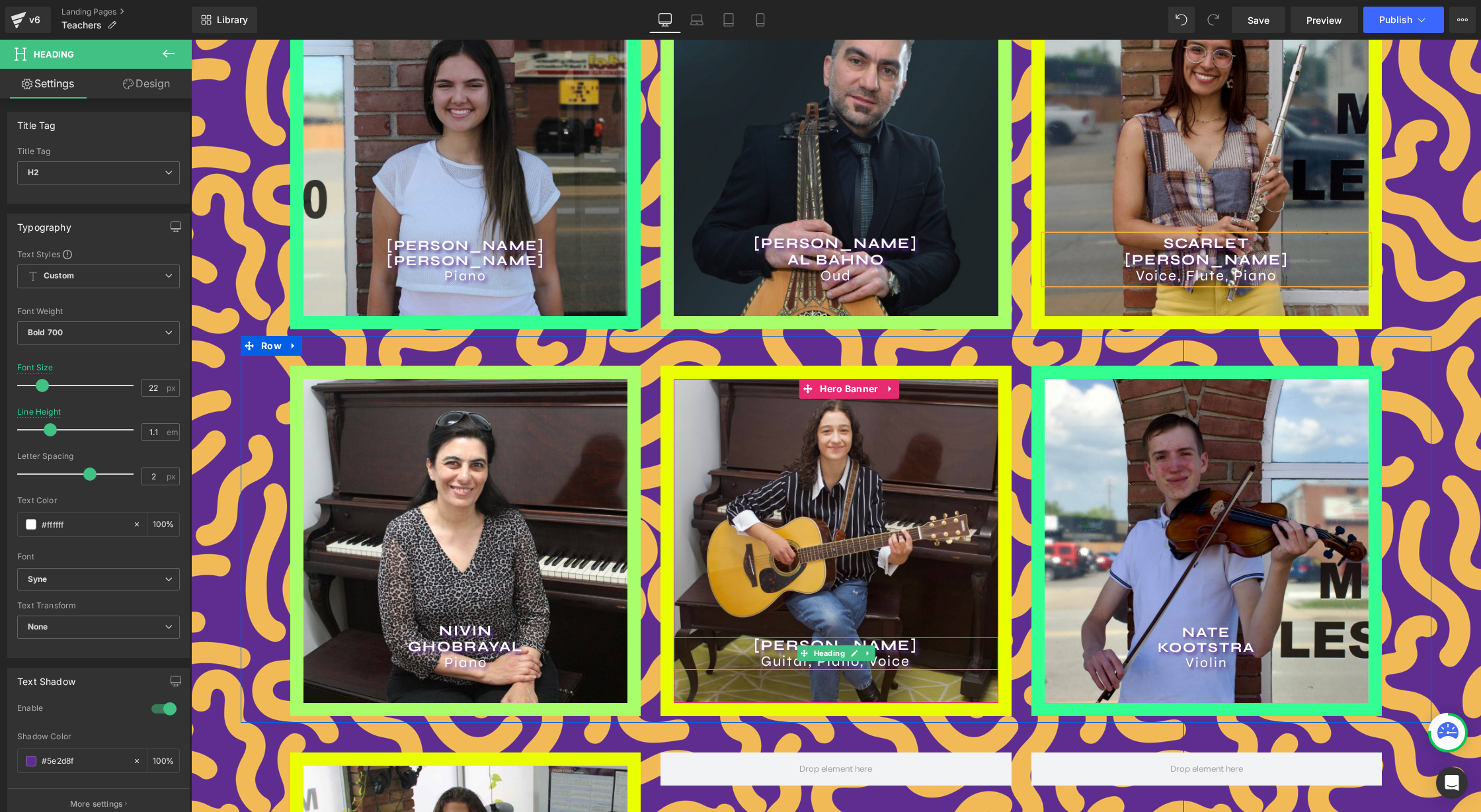
click at [943, 648] on h2 "LAUREN BAILLARGEON" at bounding box center [836, 645] width 324 height 16
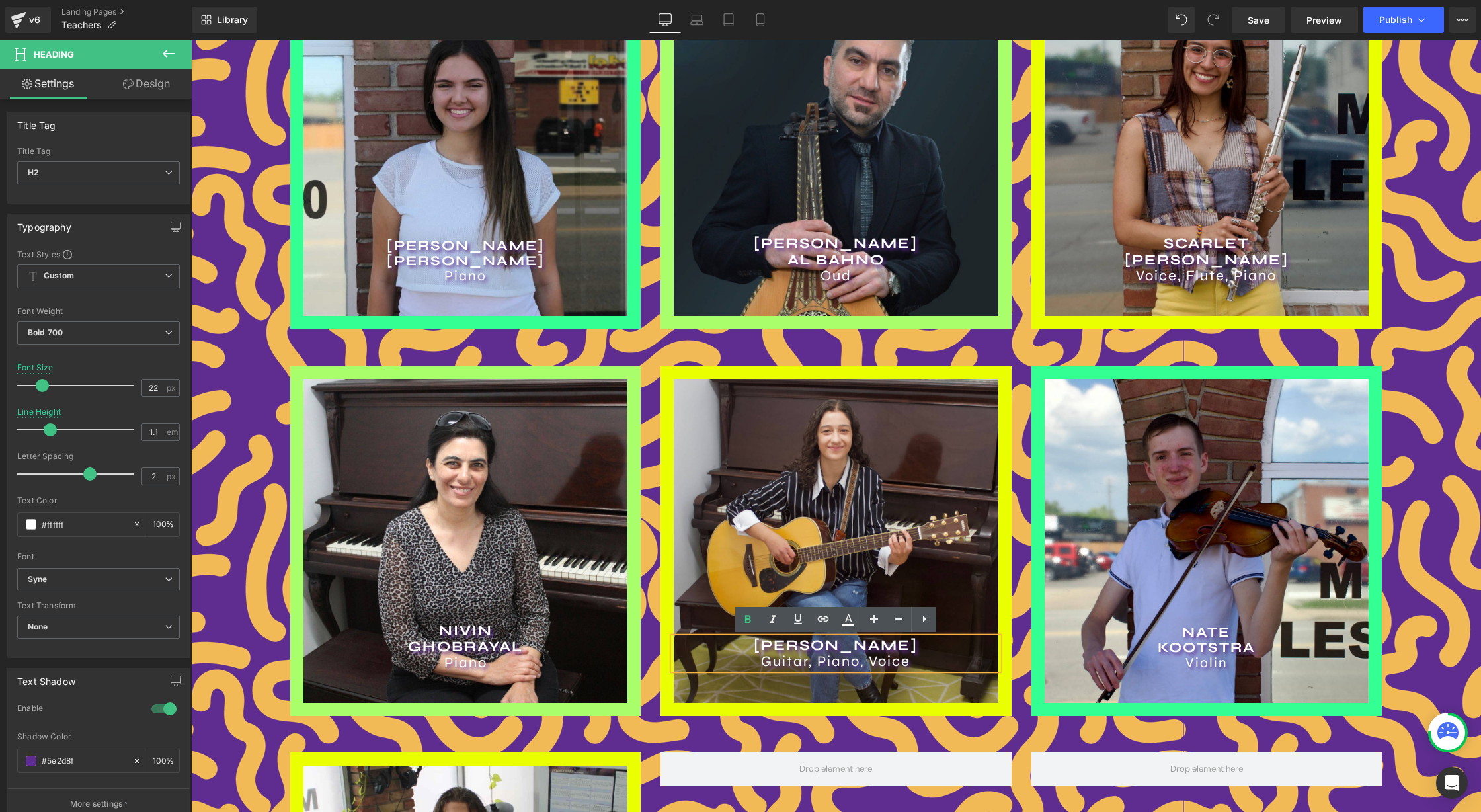
click at [809, 645] on h2 "LAUREN BAILLARGEON" at bounding box center [836, 645] width 324 height 16
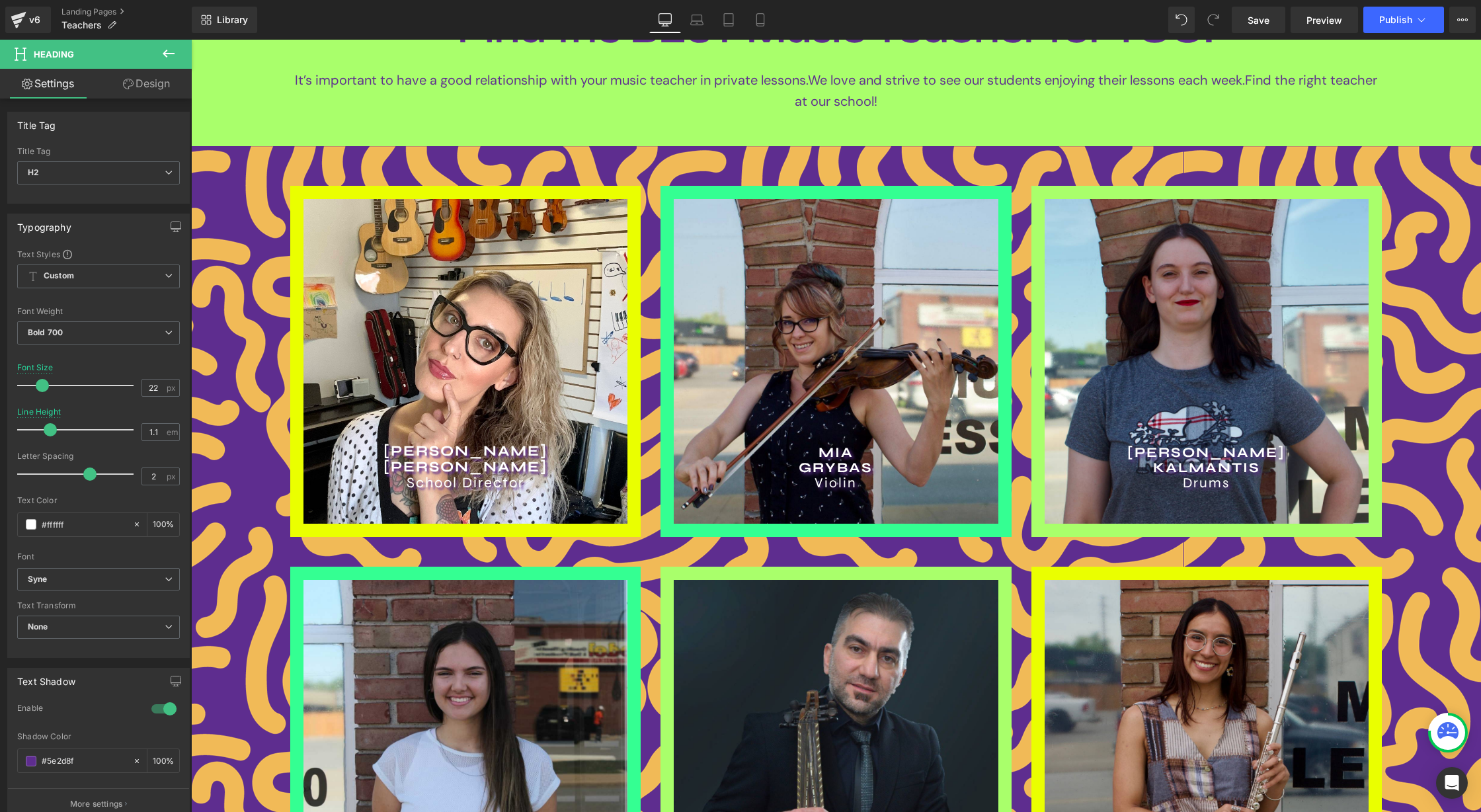
scroll to position [0, 0]
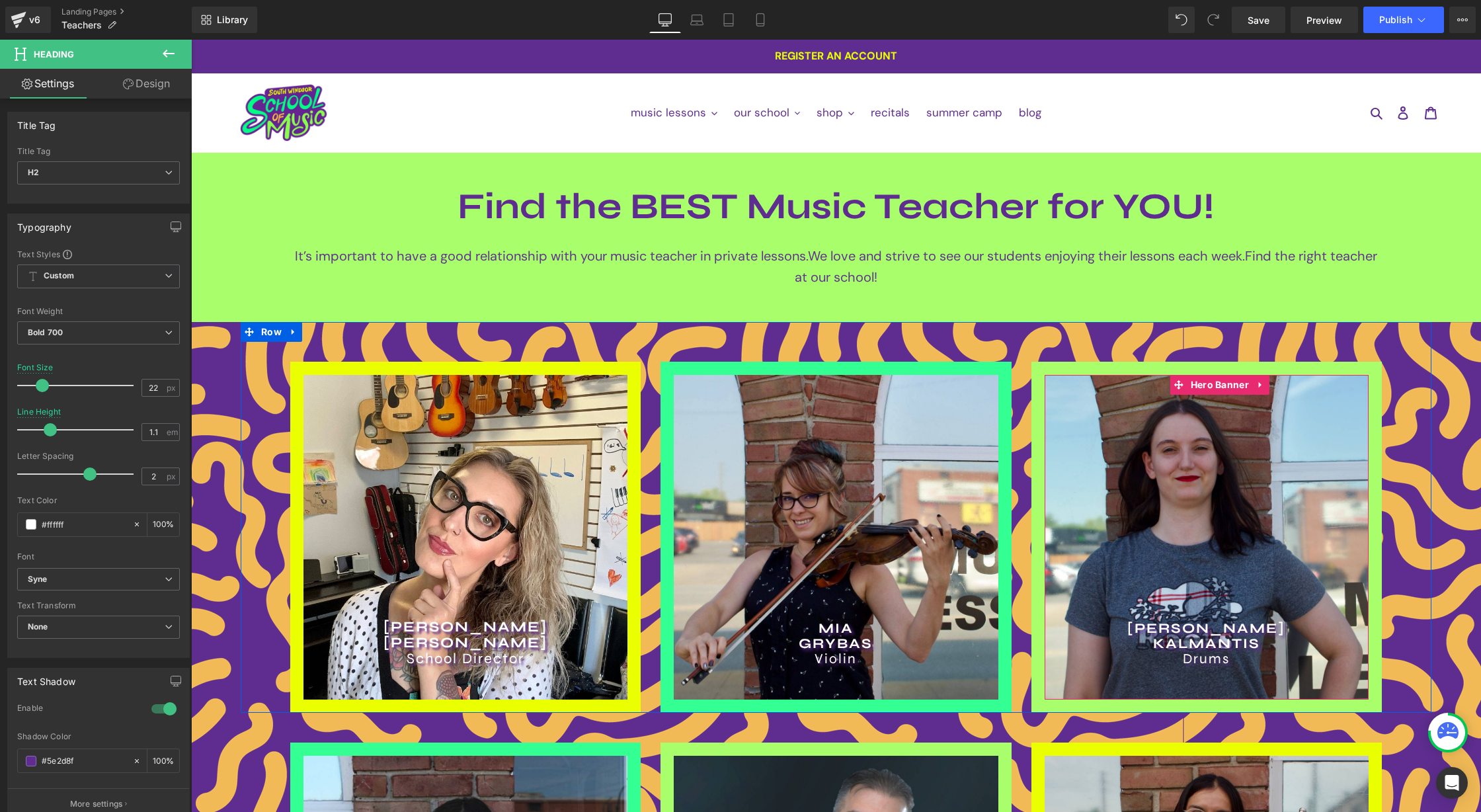
click at [1165, 420] on div "DEMETRE KALMANTIS Drums Heading" at bounding box center [1207, 537] width 324 height 324
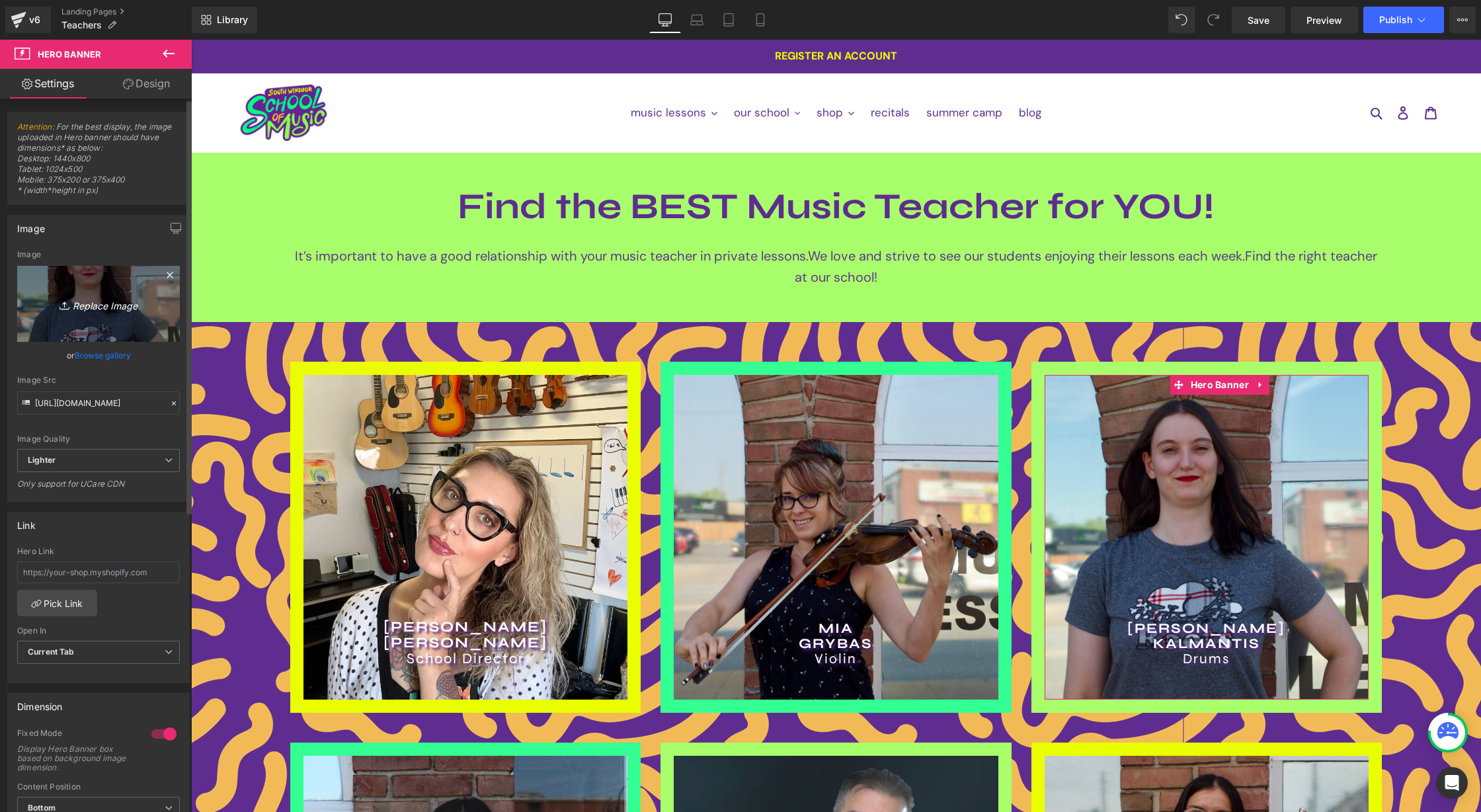
click at [87, 300] on icon "Replace Image" at bounding box center [98, 304] width 106 height 17
click at [97, 358] on link "Browse gallery" at bounding box center [103, 355] width 56 height 23
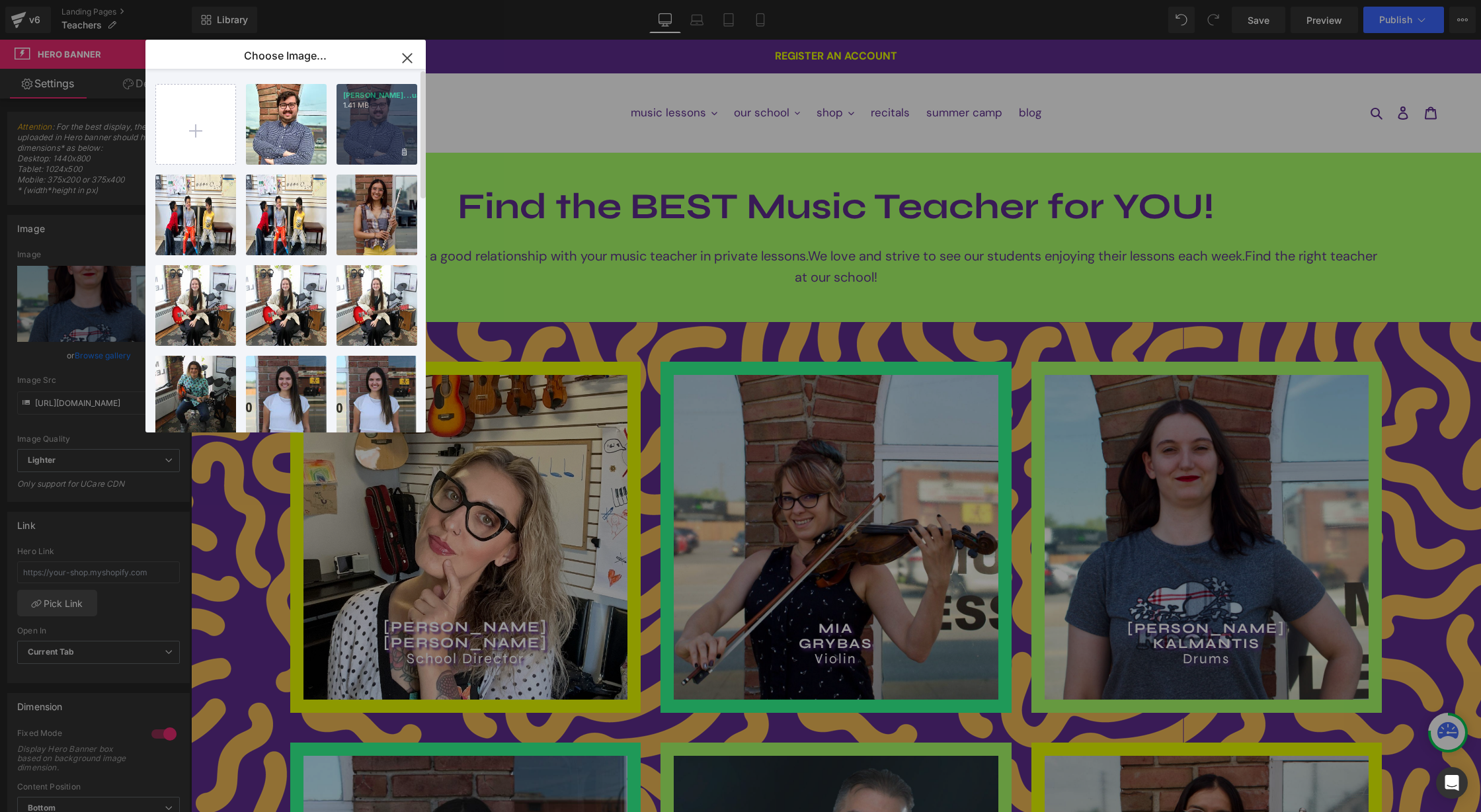
click at [359, 112] on div "Demetre...uare.jpg 1.41 MB" at bounding box center [377, 124] width 81 height 81
type input "[URL][DOMAIN_NAME][PERSON_NAME]"
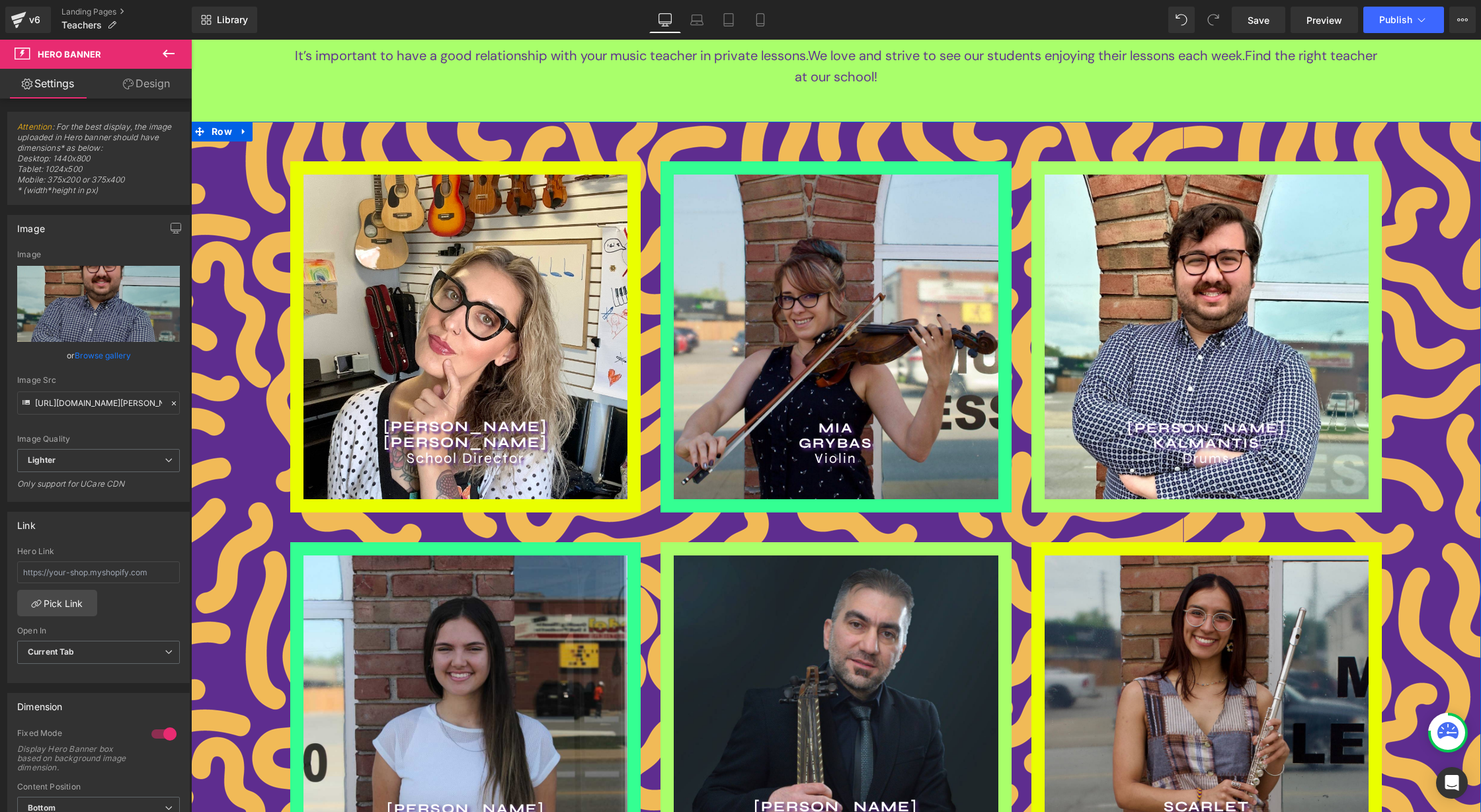
scroll to position [211, 0]
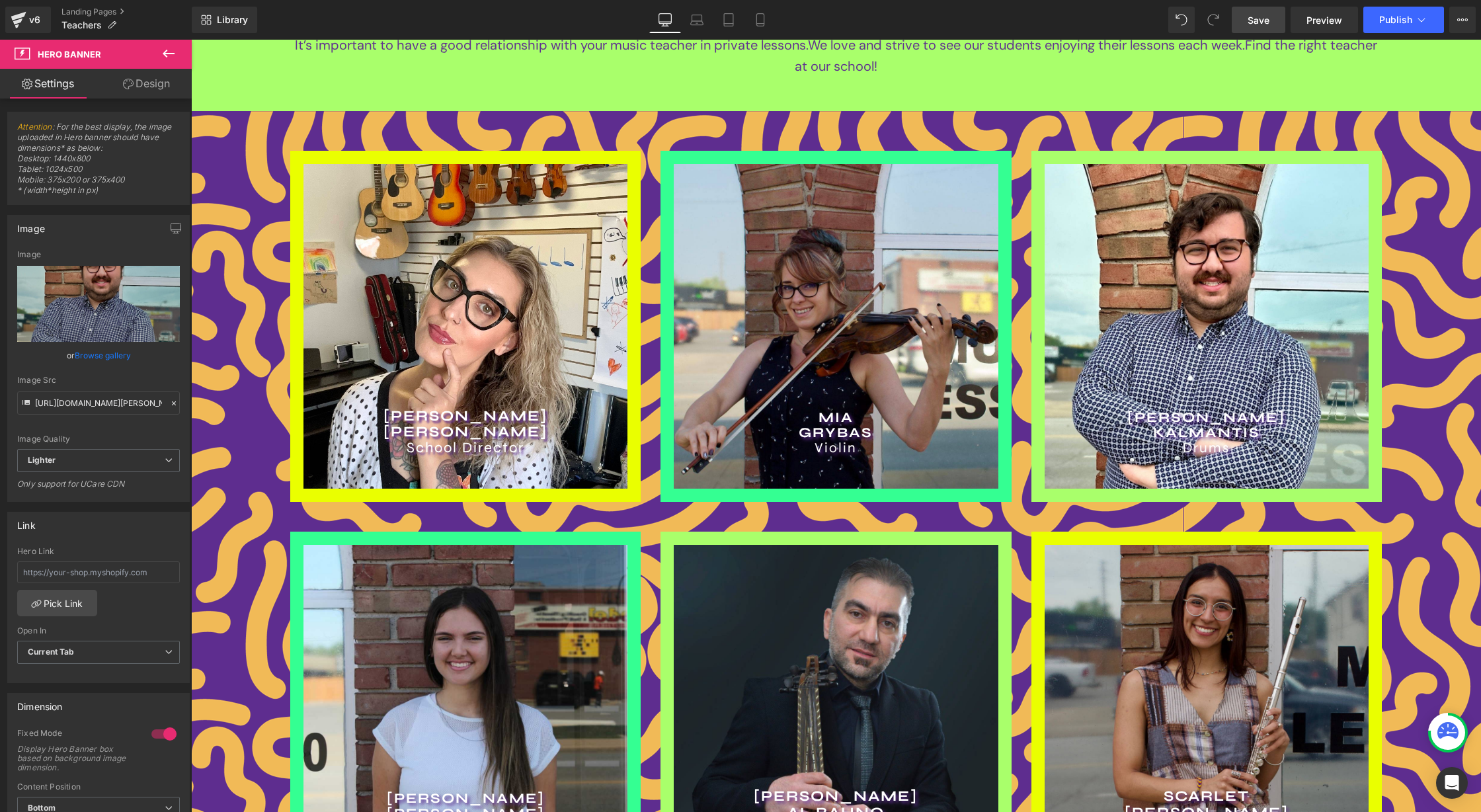
click at [1256, 18] on span "Save" at bounding box center [1258, 20] width 22 height 14
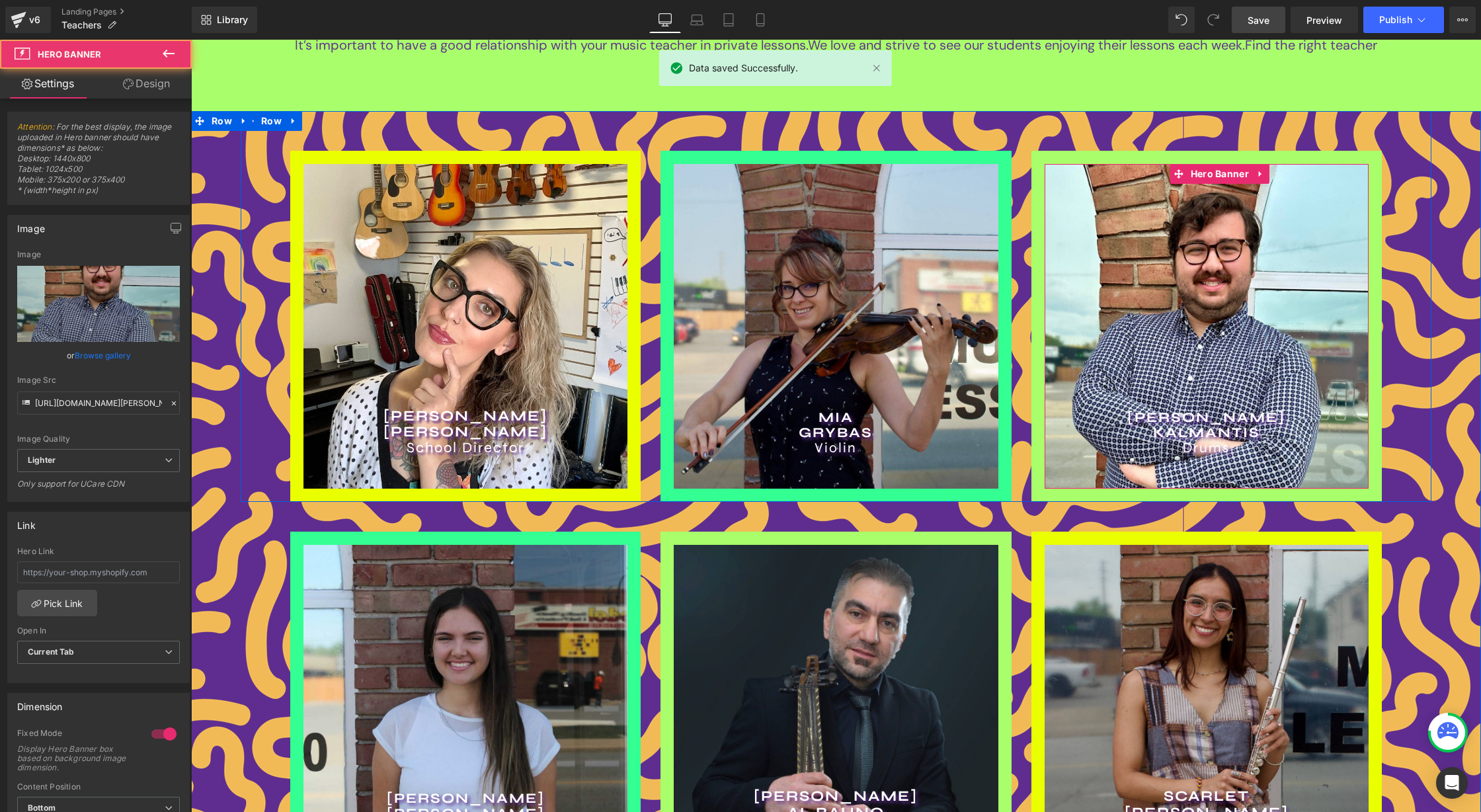
click at [1236, 343] on div "DEMETRE KALMANTIS Drums Heading" at bounding box center [1207, 326] width 324 height 324
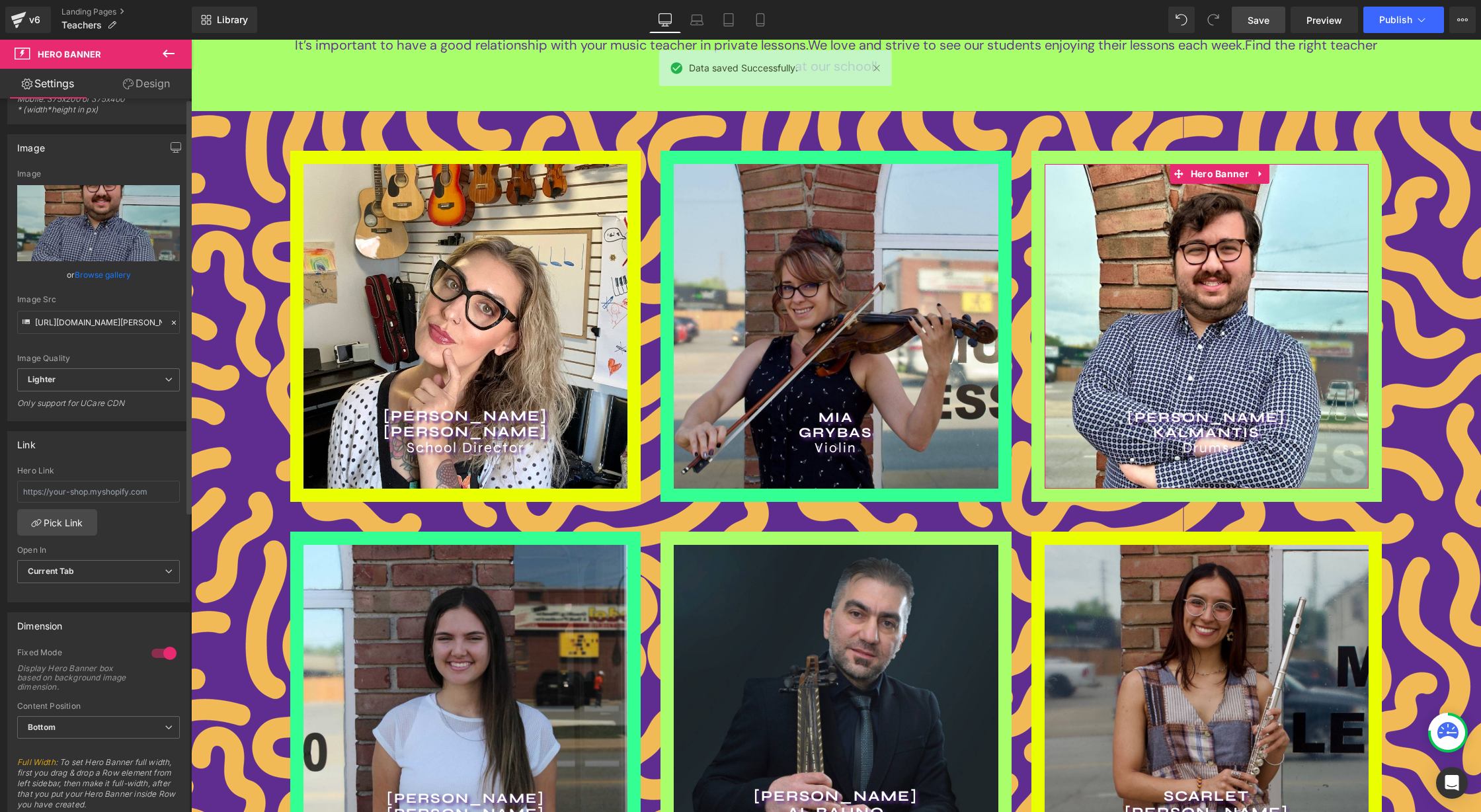
scroll to position [0, 0]
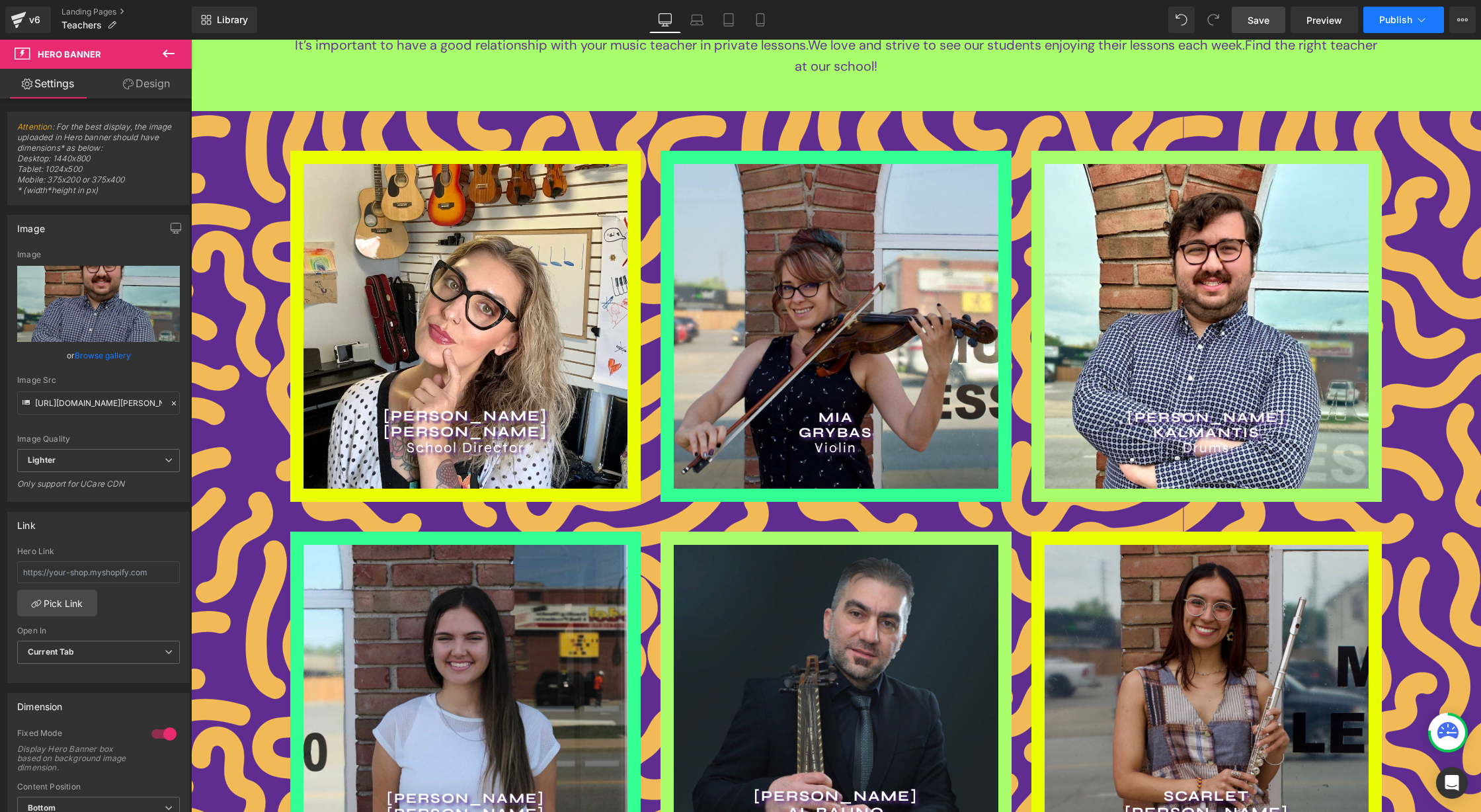
click at [1410, 8] on button "Publish" at bounding box center [1404, 19] width 81 height 26
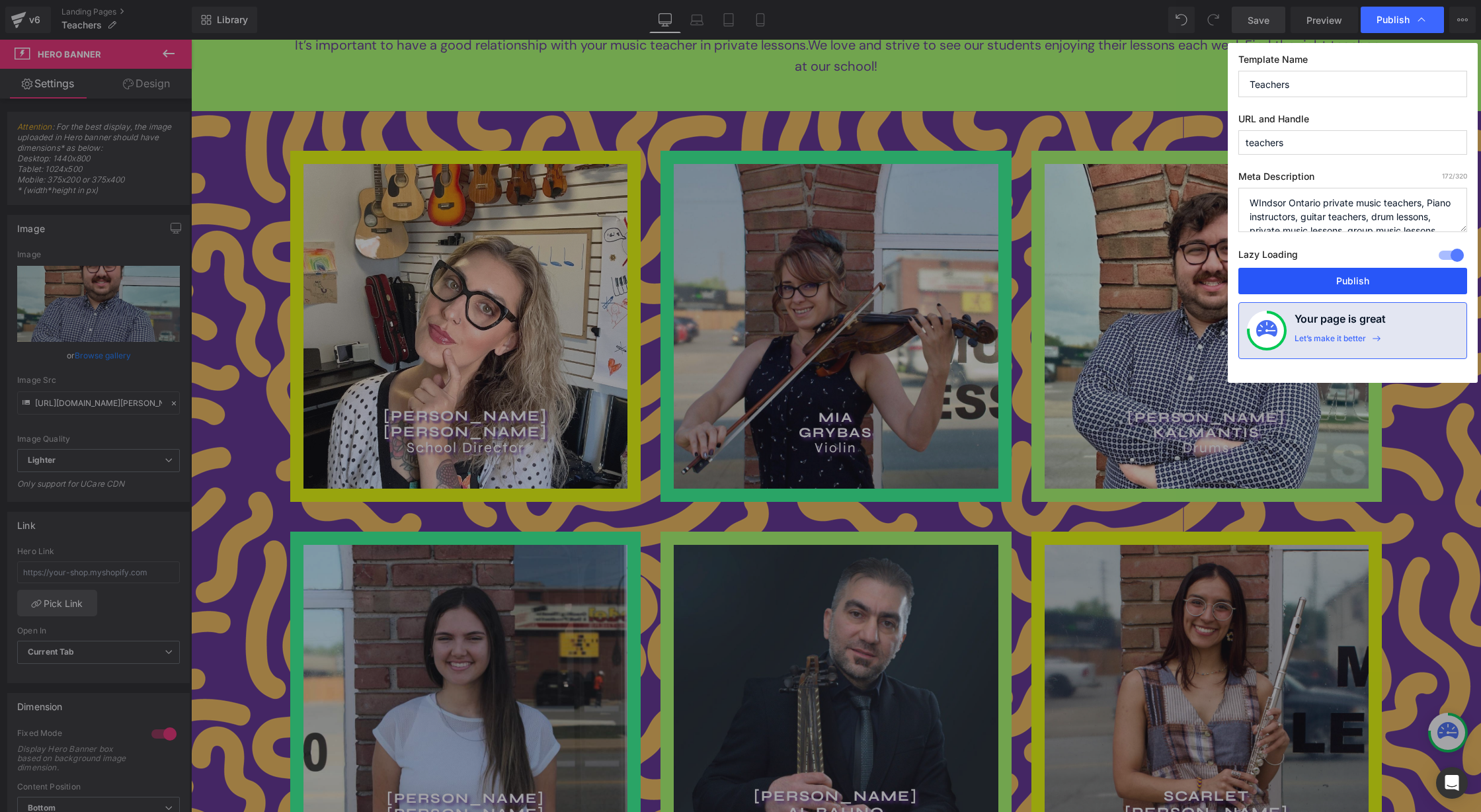
click at [1357, 278] on button "Publish" at bounding box center [1353, 280] width 229 height 26
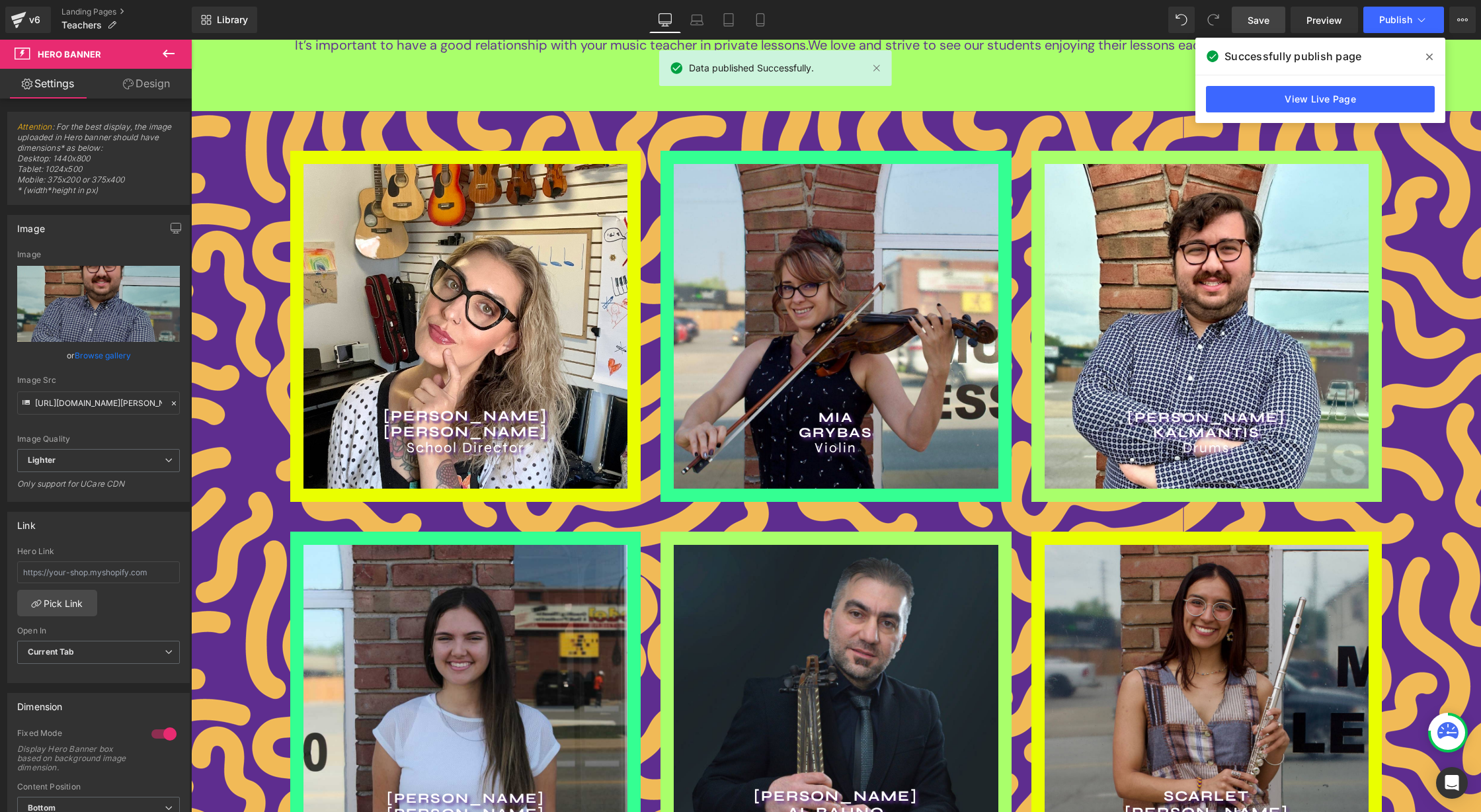
click at [1435, 56] on span at bounding box center [1429, 56] width 21 height 21
